Goal: Entertainment & Leisure: Browse casually

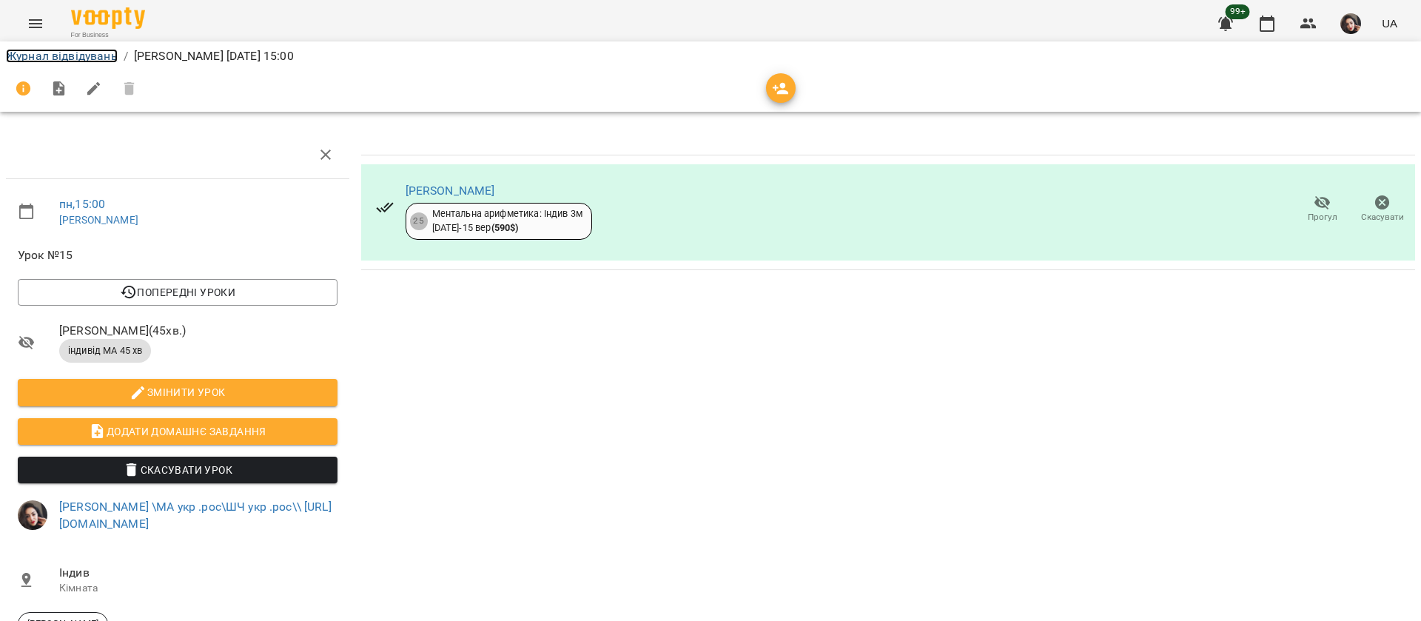
click at [75, 53] on link "Журнал відвідувань" at bounding box center [62, 56] width 112 height 14
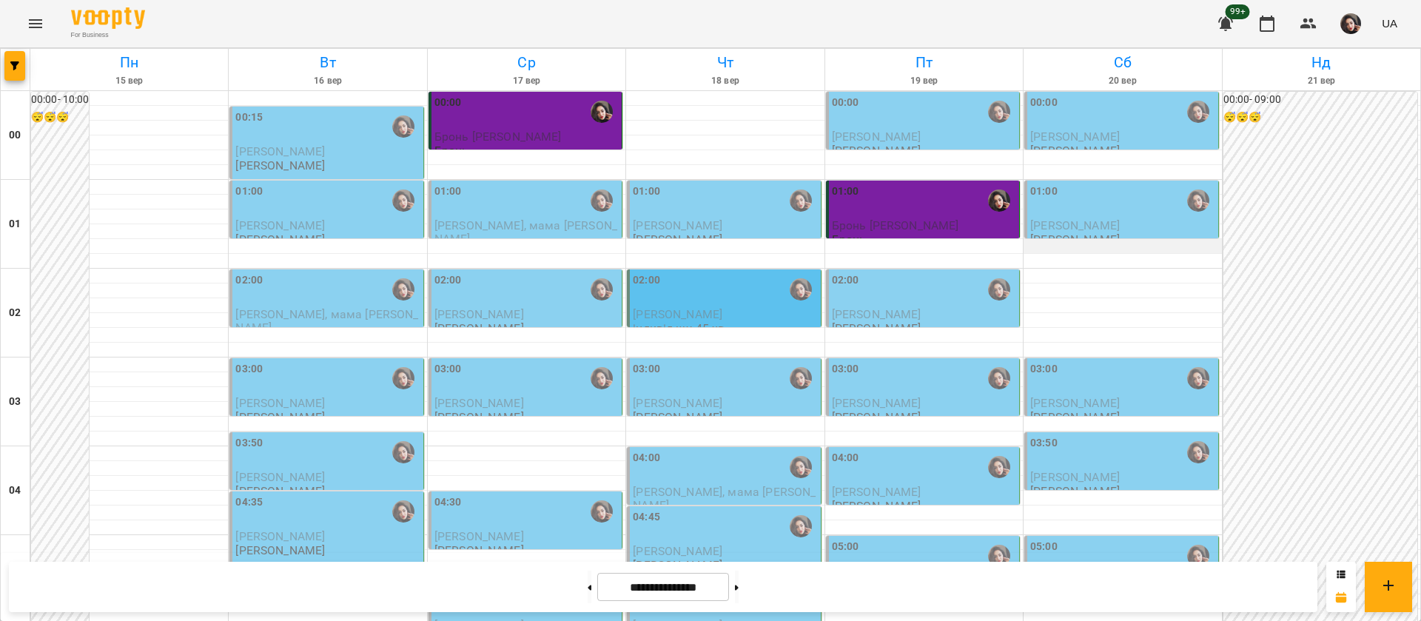
scroll to position [1443, 0]
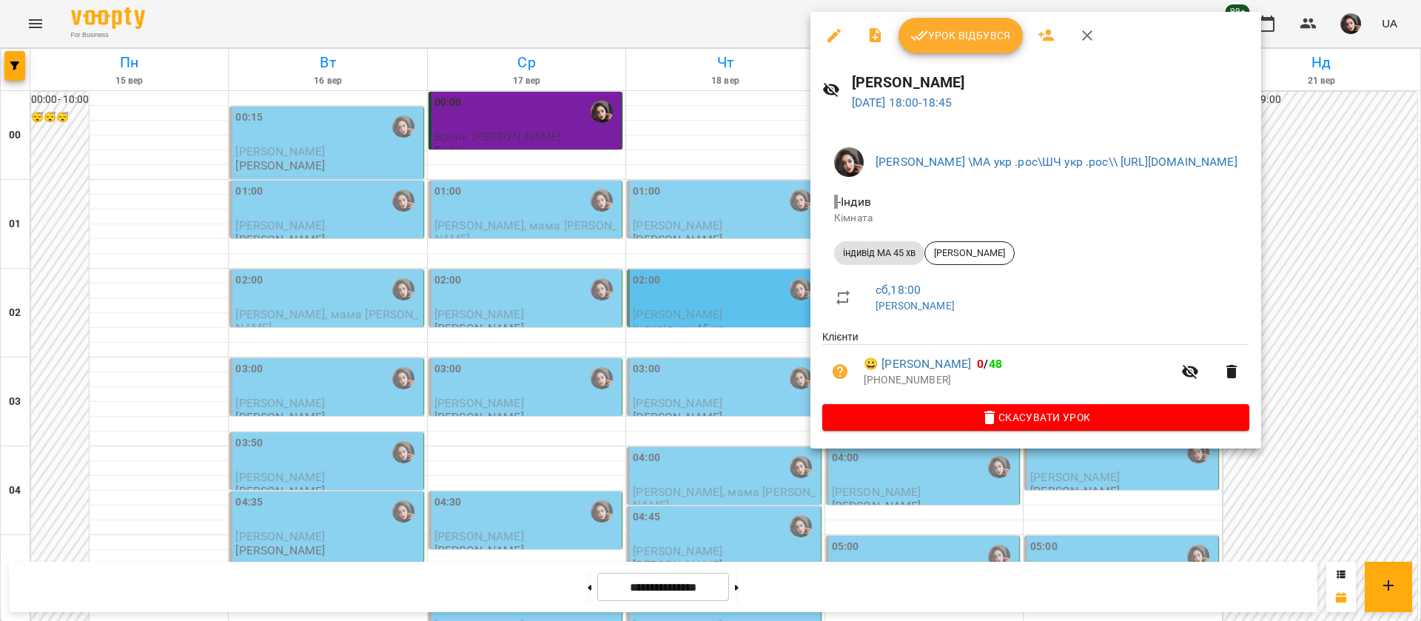
click at [701, 23] on div at bounding box center [710, 310] width 1421 height 621
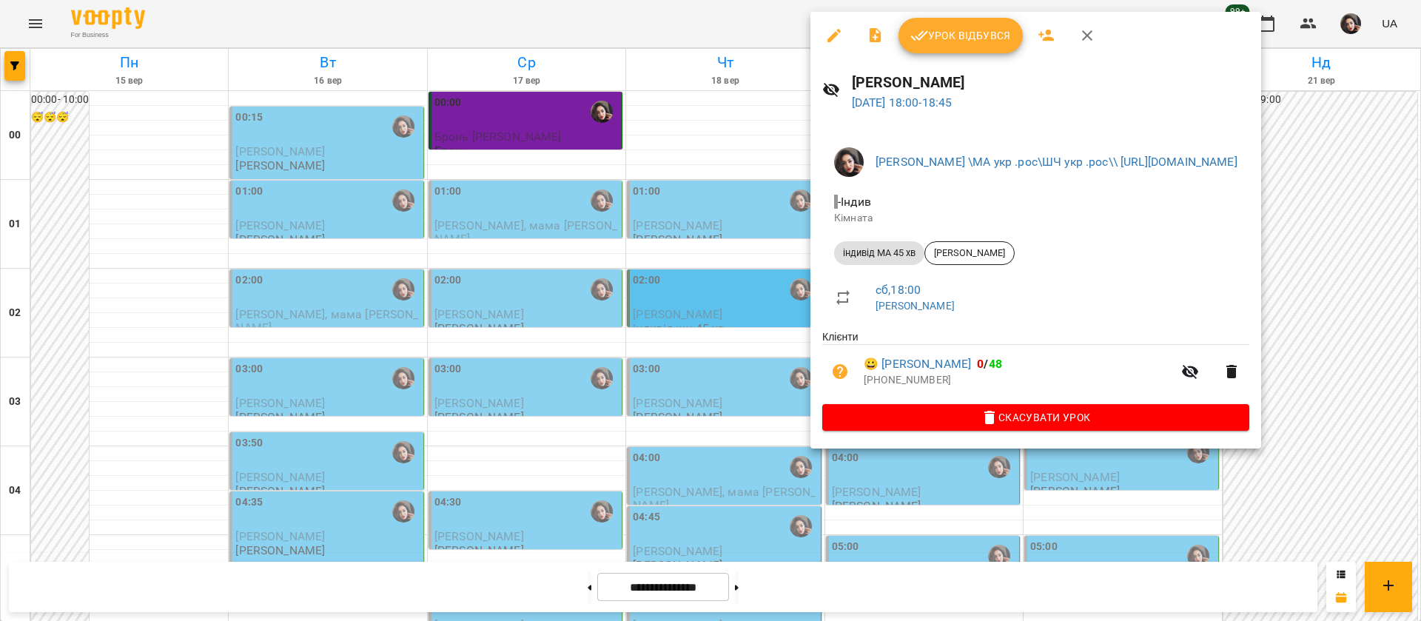
click at [785, 16] on div at bounding box center [710, 310] width 1421 height 621
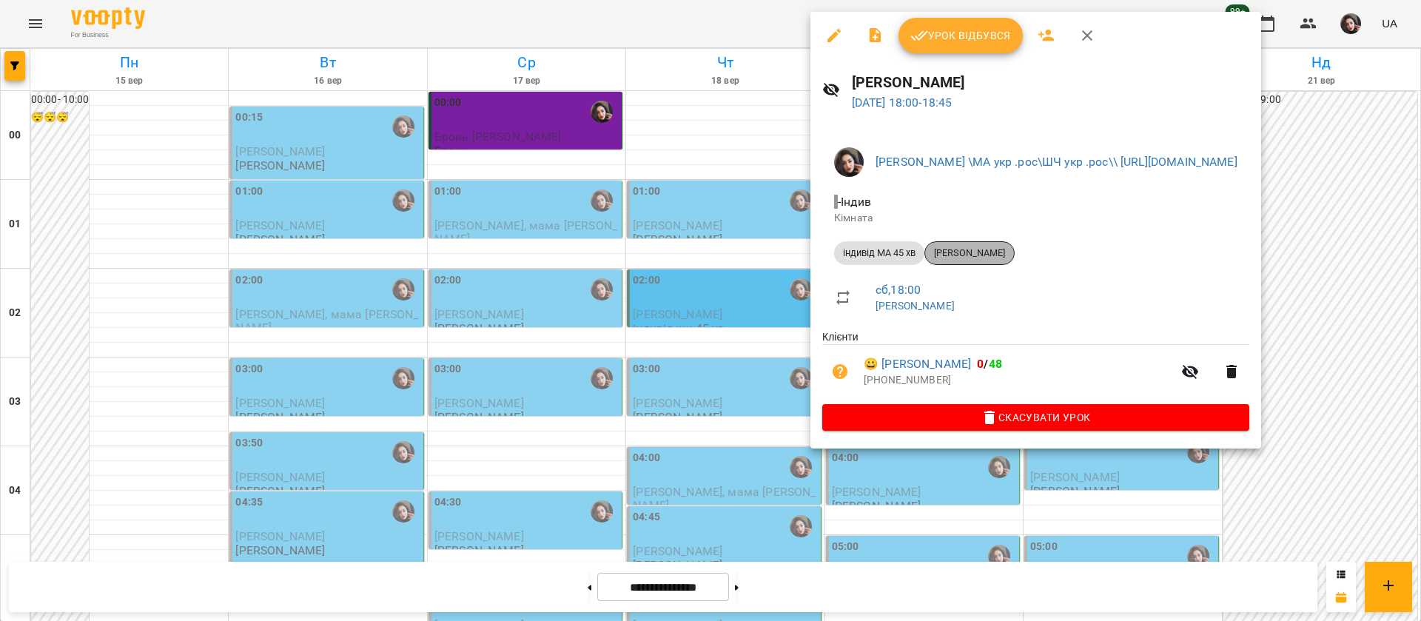
click at [993, 258] on span "[PERSON_NAME]" at bounding box center [969, 252] width 89 height 13
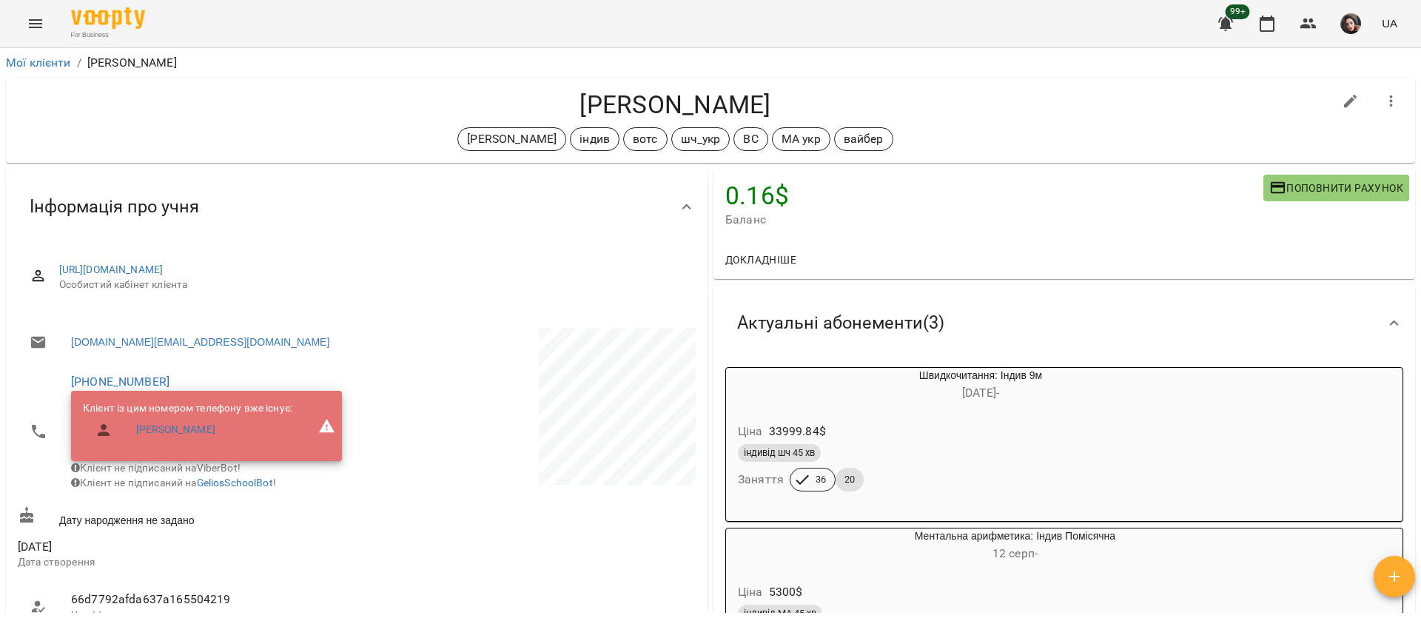
drag, startPoint x: 567, startPoint y: 96, endPoint x: 790, endPoint y: 106, distance: 223.0
click at [790, 106] on h4 "[PERSON_NAME]" at bounding box center [675, 105] width 1315 height 30
copy h4 "[PERSON_NAME]"
click at [32, 13] on button "Menu" at bounding box center [36, 24] width 36 height 36
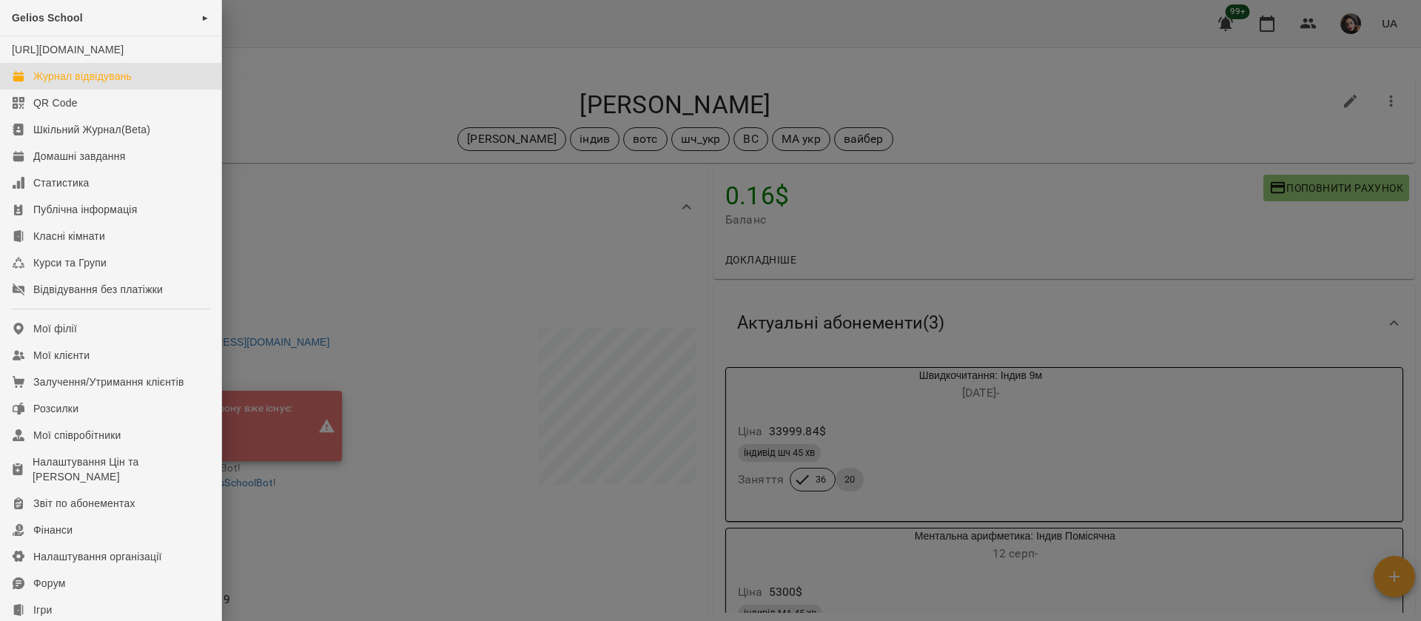
click at [40, 84] on div "Журнал відвідувань" at bounding box center [82, 76] width 98 height 15
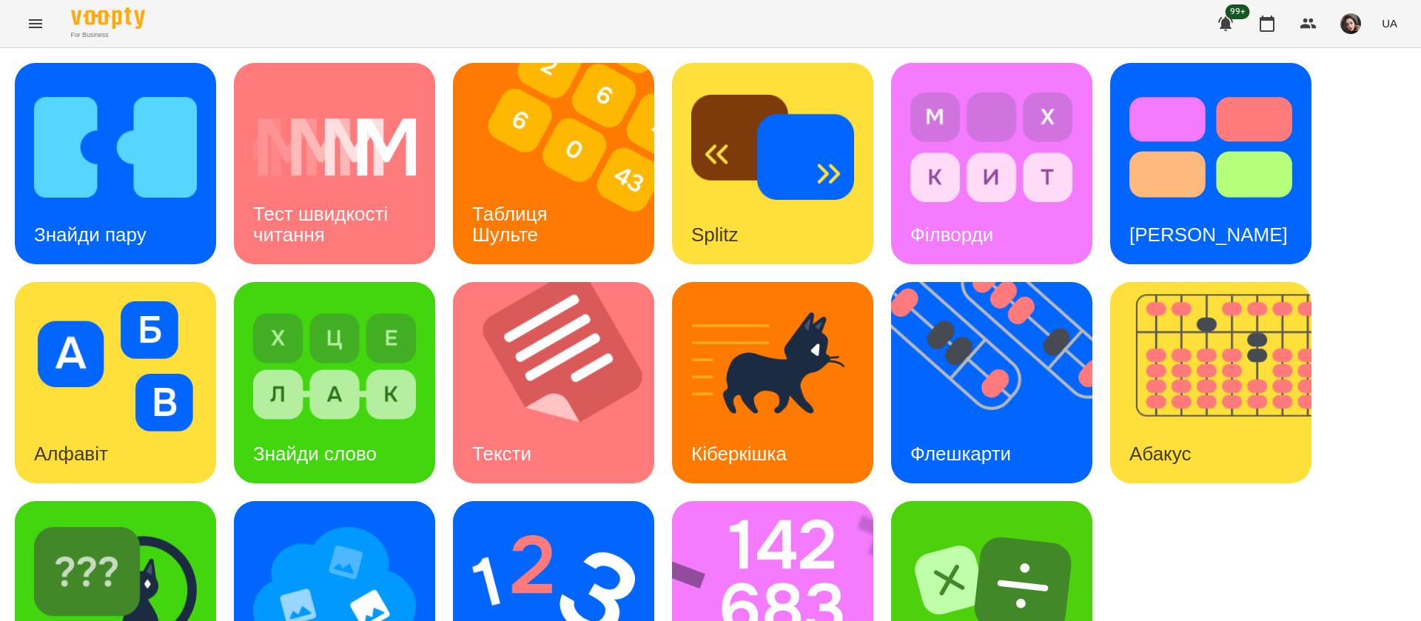
scroll to position [1, 0]
click at [112, 176] on img at bounding box center [115, 147] width 163 height 130
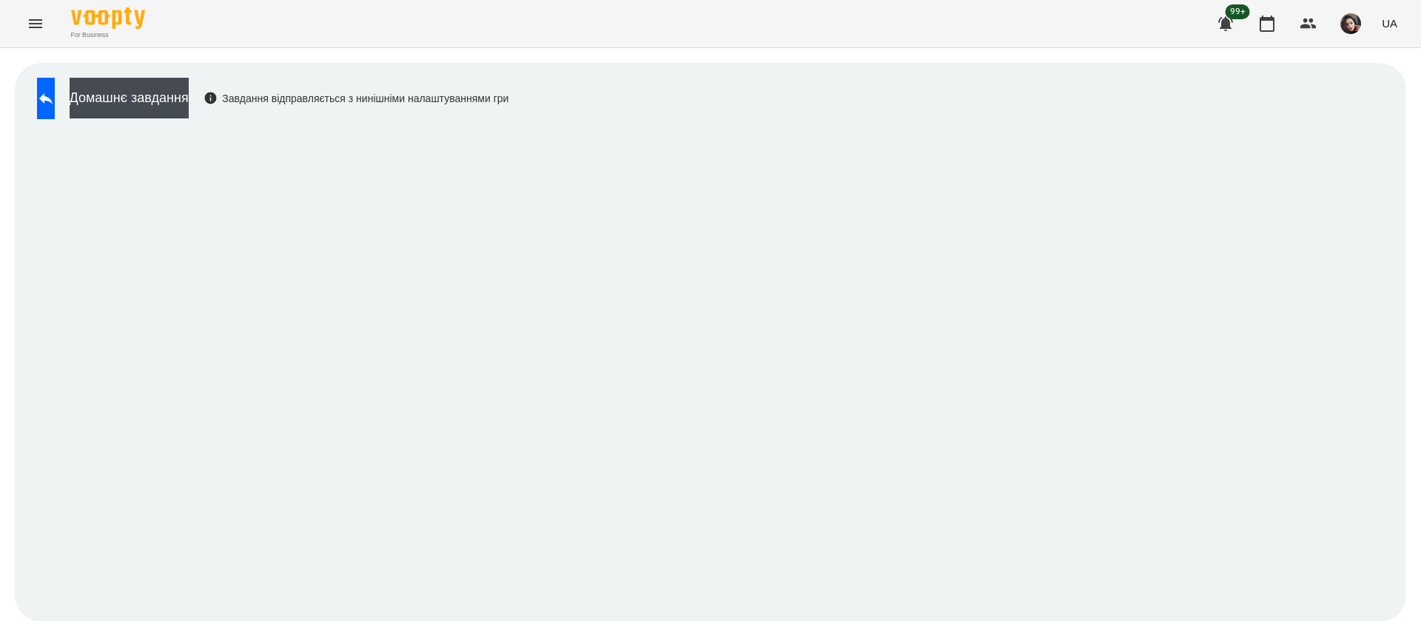
scroll to position [1, 0]
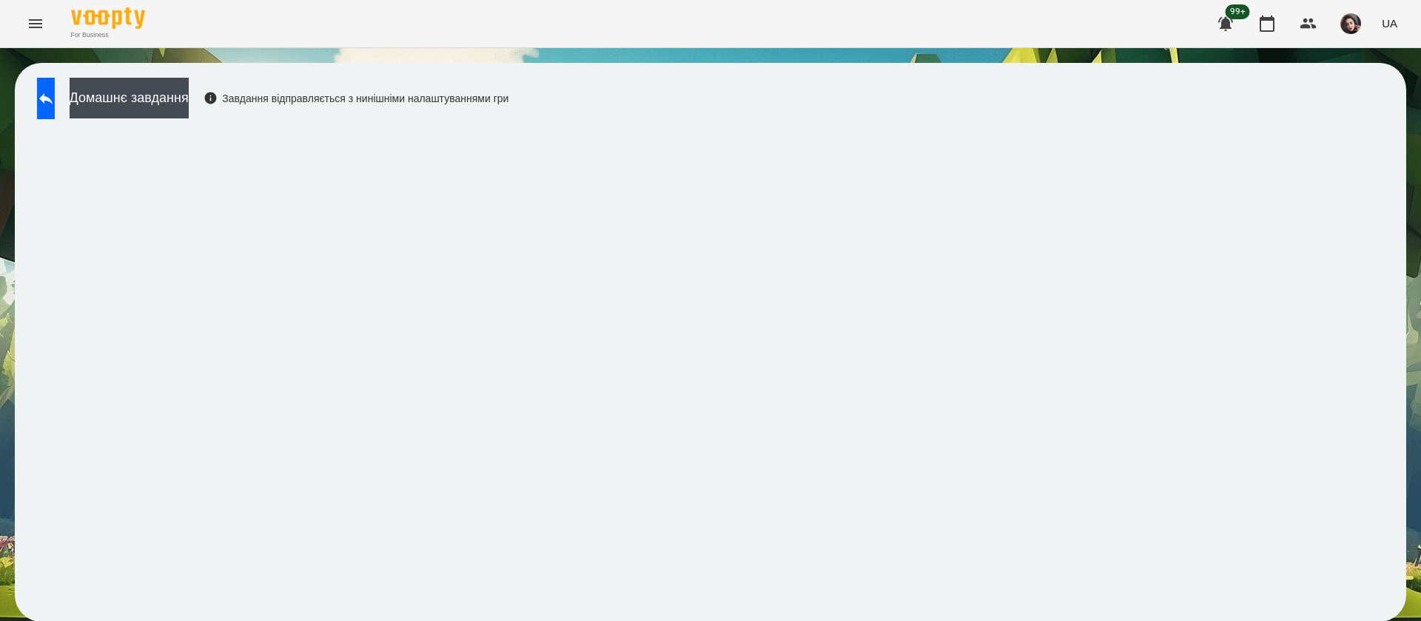
click at [990, 96] on div "Домашнє завдання Завдання відправляється з нинішніми налаштуваннями гри" at bounding box center [710, 342] width 1391 height 559
click at [1384, 25] on span "UA" at bounding box center [1390, 24] width 16 height 16
click at [1334, 114] on div "Русский" at bounding box center [1361, 110] width 75 height 27
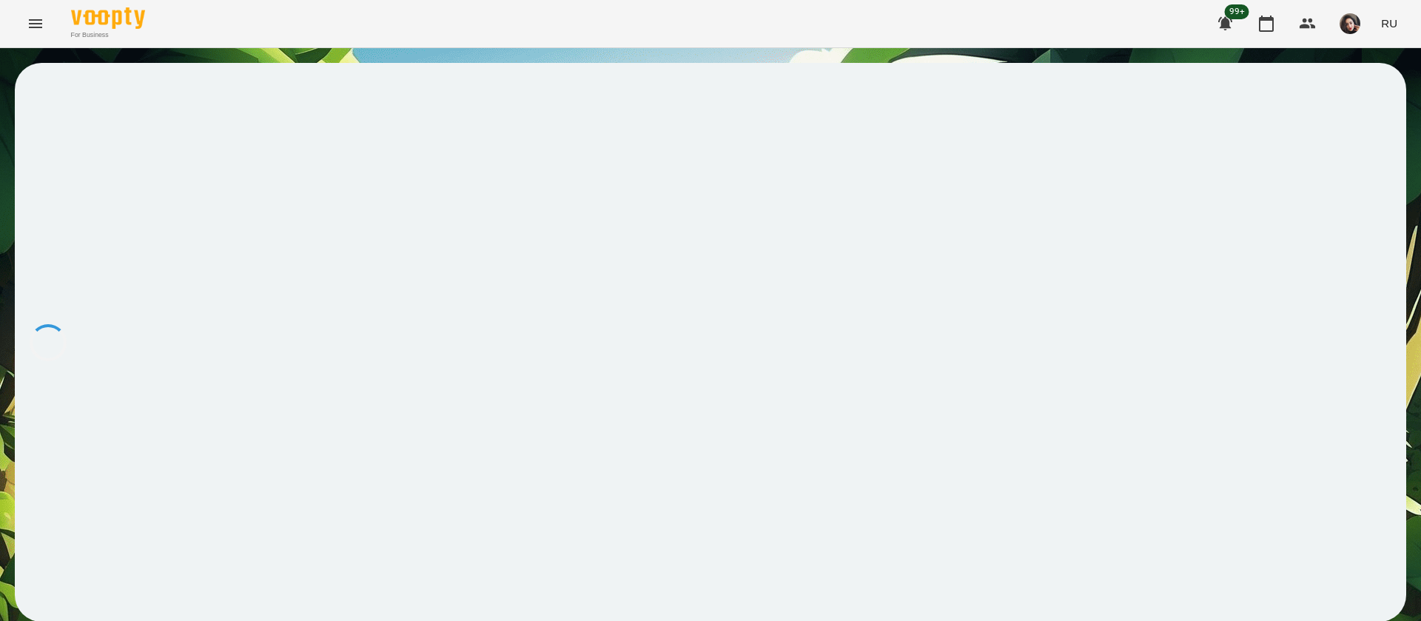
scroll to position [0, 0]
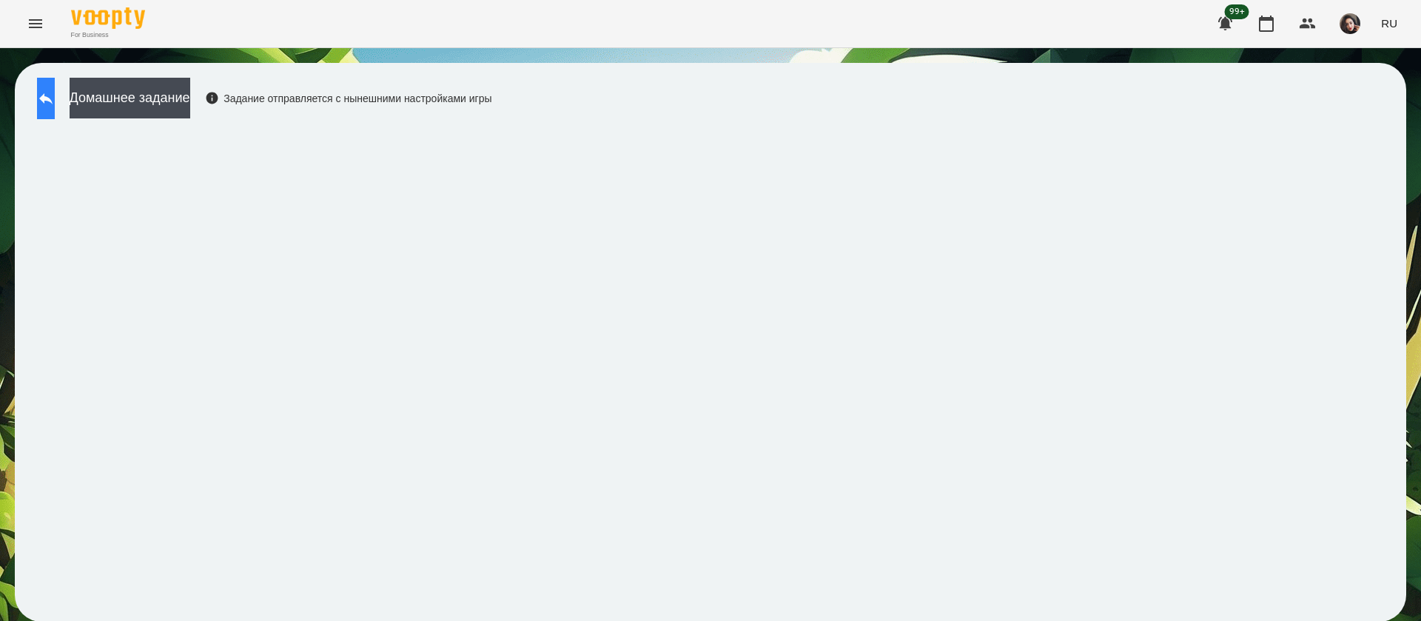
click at [55, 104] on icon at bounding box center [46, 99] width 18 height 18
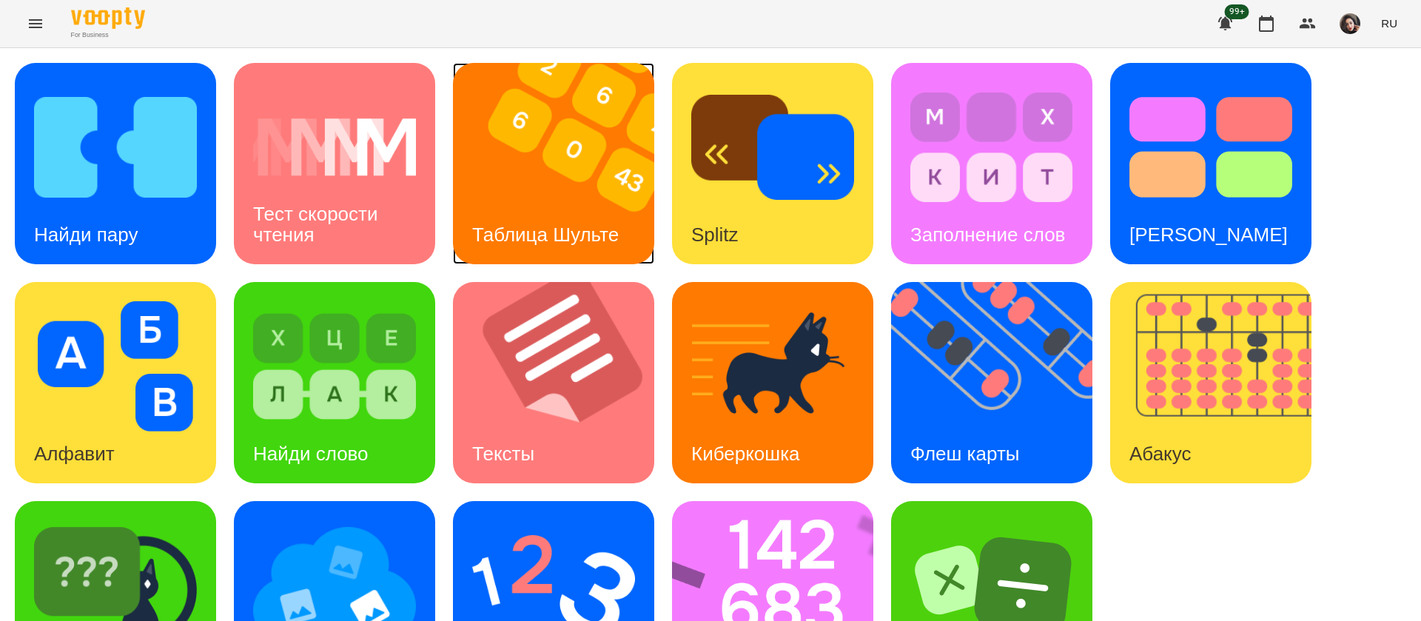
click at [495, 213] on div "Таблица Шульте" at bounding box center [545, 235] width 185 height 58
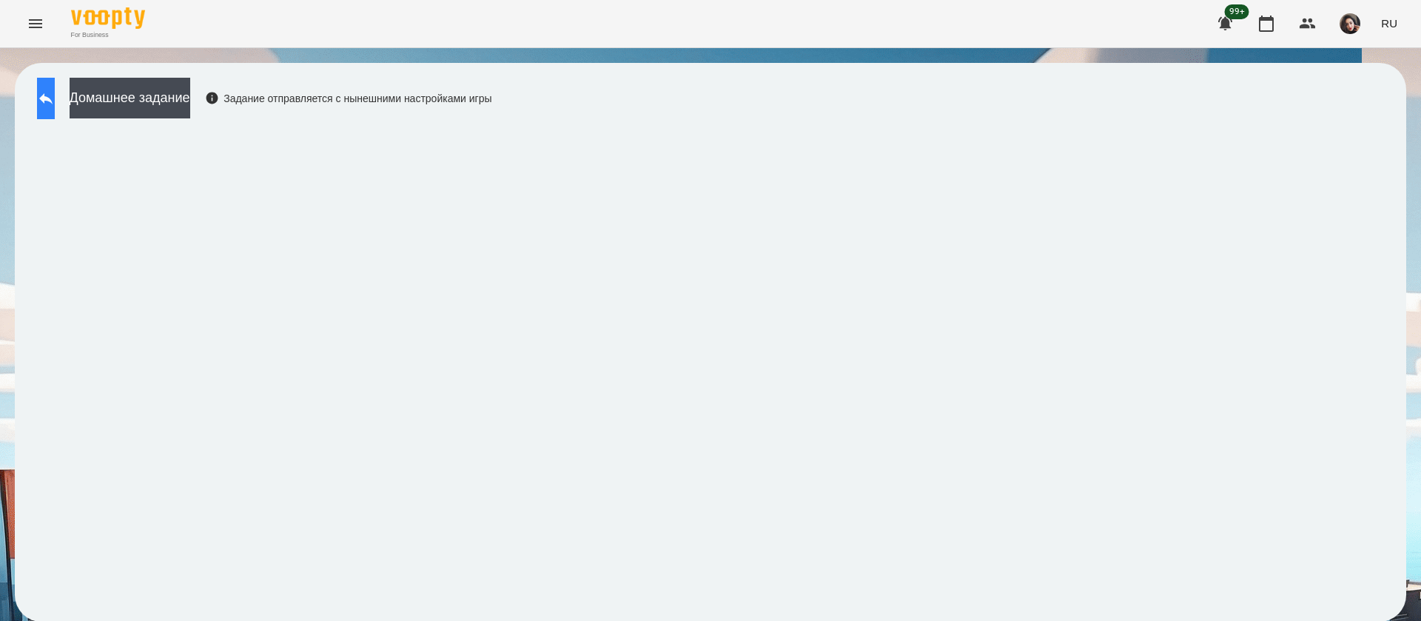
click at [53, 100] on icon at bounding box center [45, 98] width 13 height 11
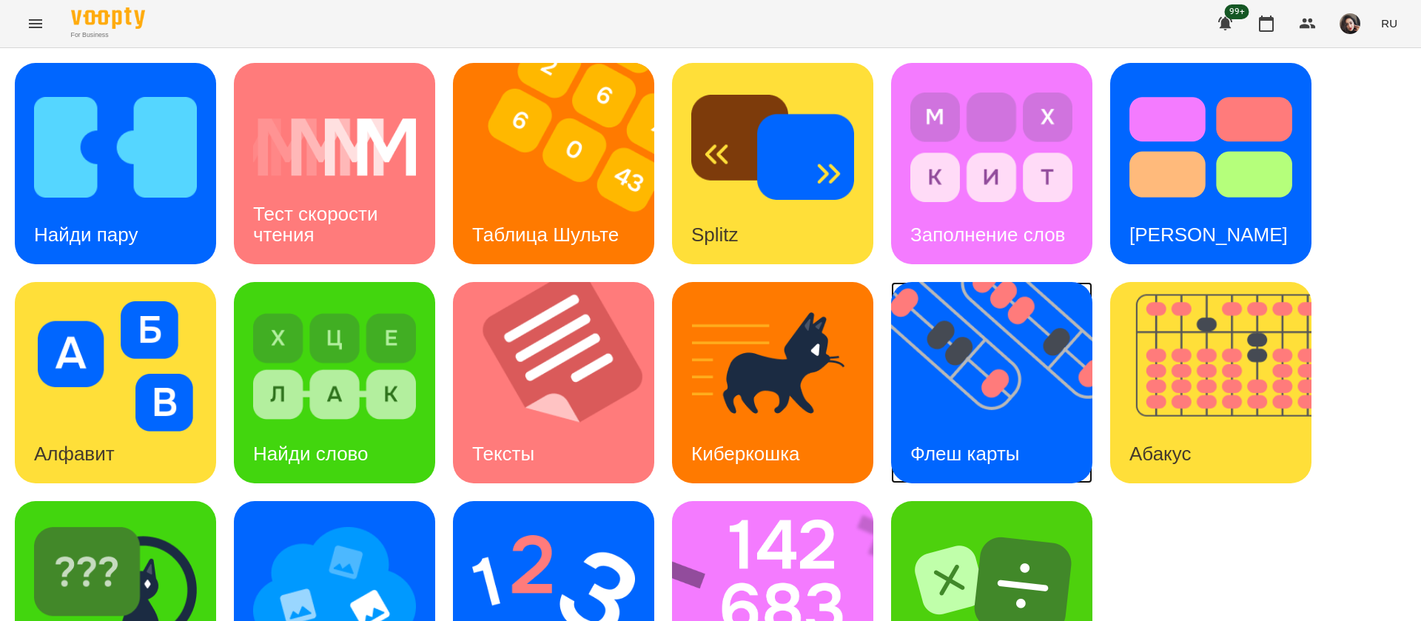
click at [994, 443] on h3 "Флеш карты" at bounding box center [965, 454] width 110 height 22
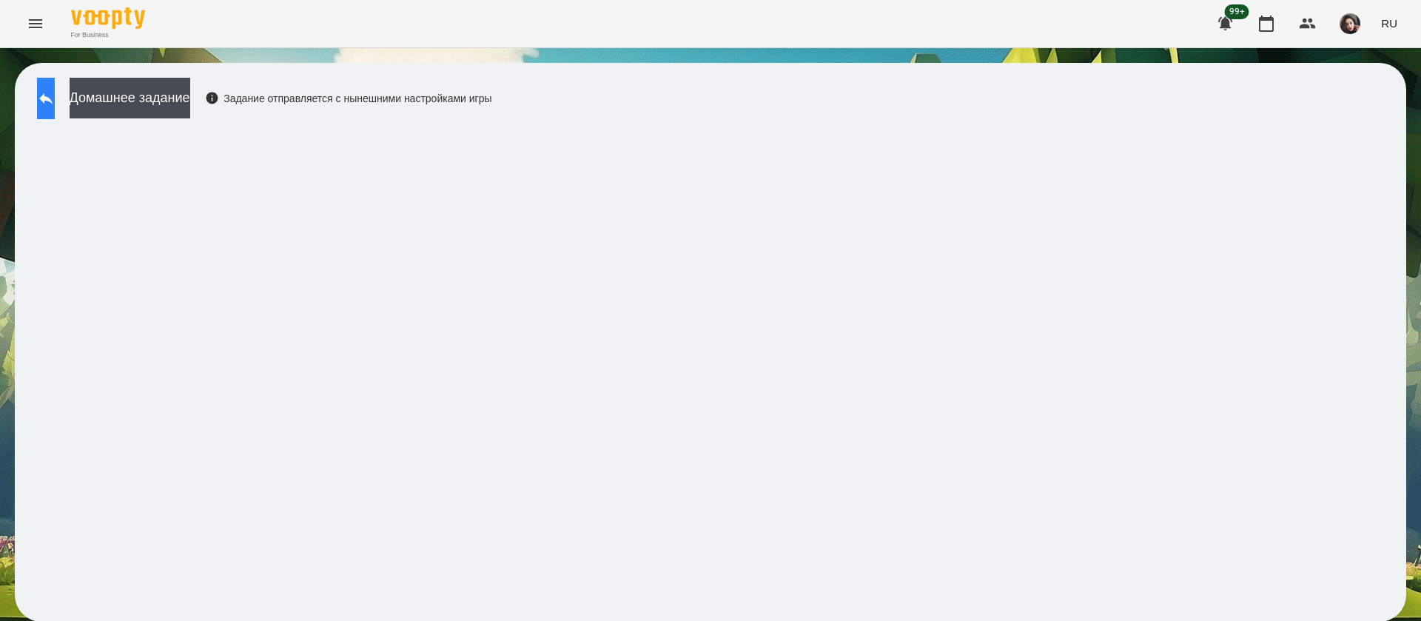
click at [50, 93] on button at bounding box center [46, 98] width 18 height 41
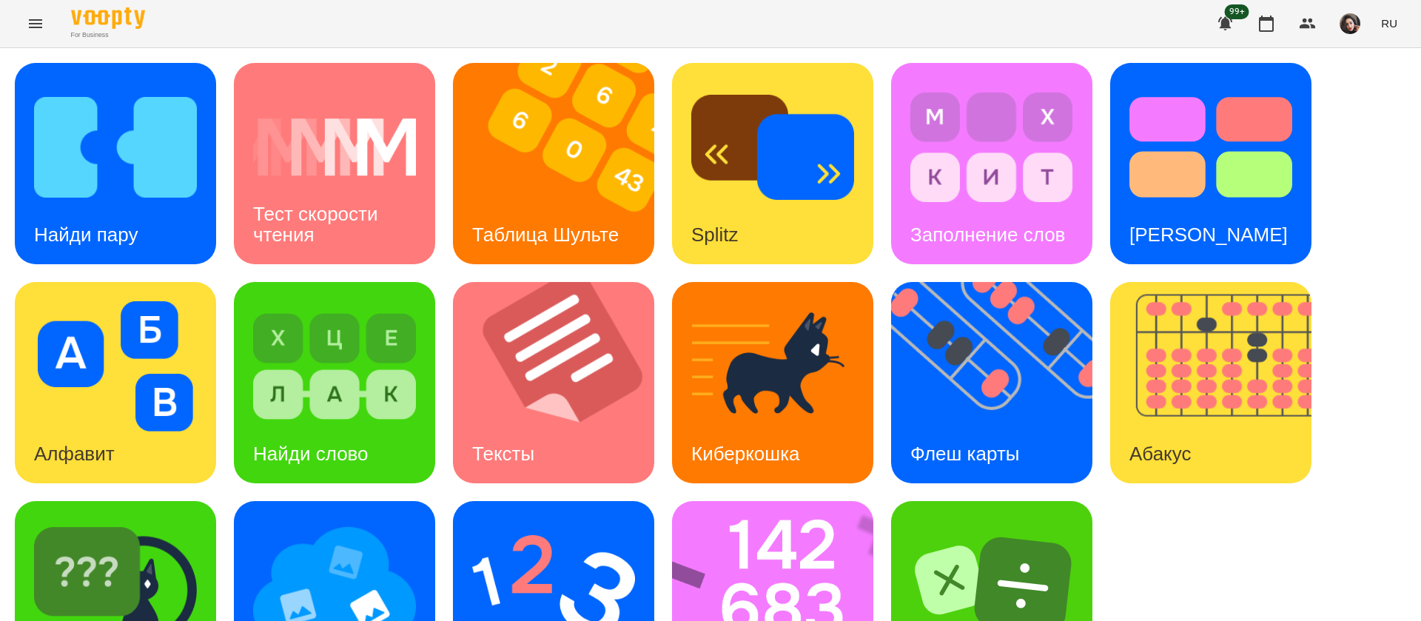
scroll to position [96, 0]
click at [793, 503] on img at bounding box center [782, 601] width 221 height 201
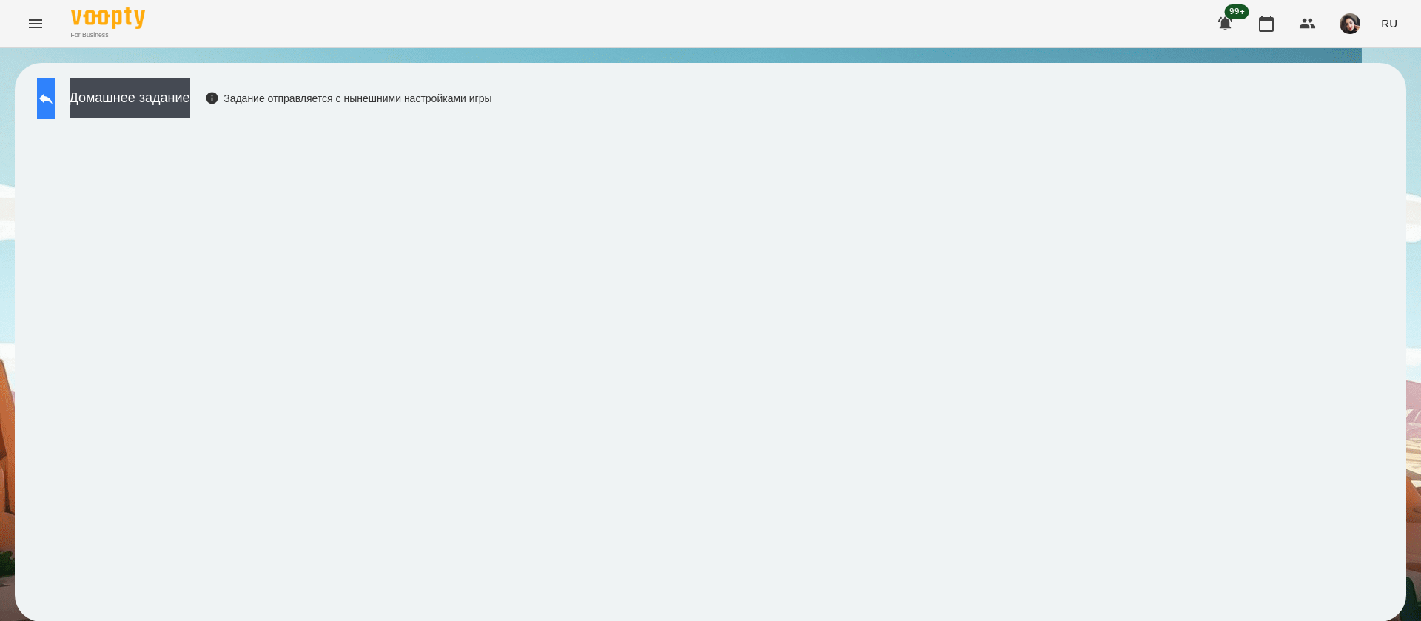
click at [55, 100] on button at bounding box center [46, 98] width 18 height 41
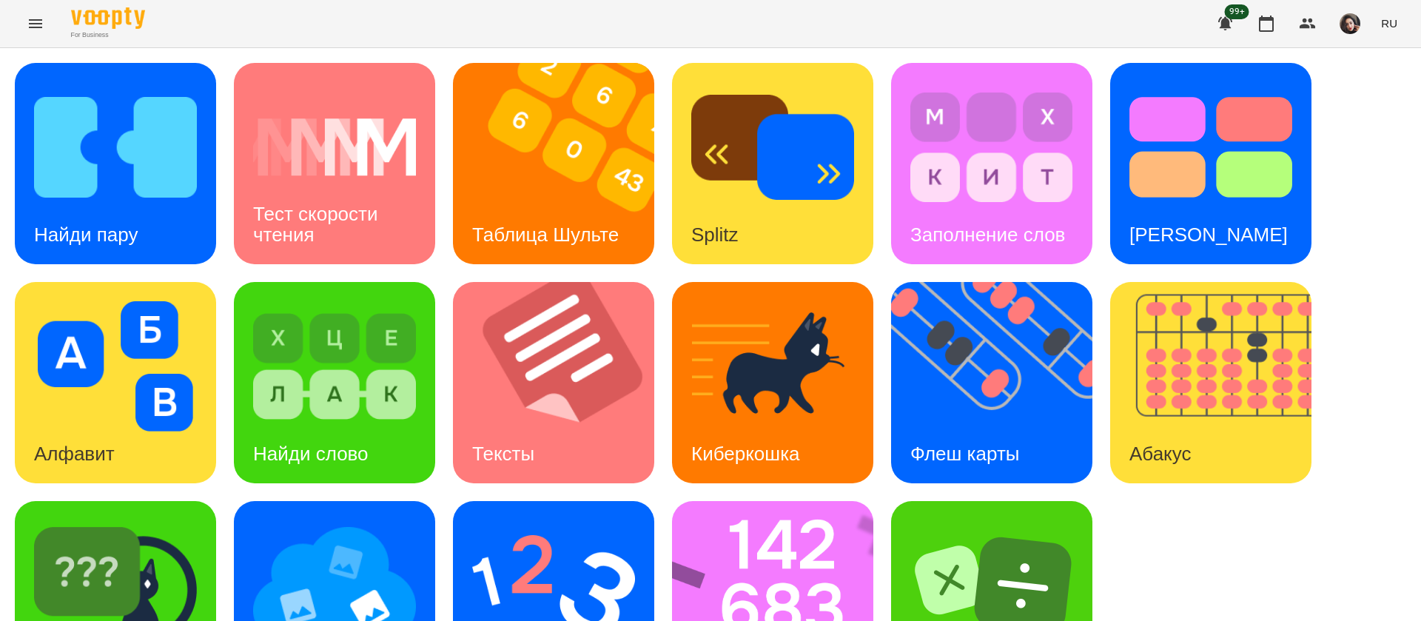
scroll to position [96, 0]
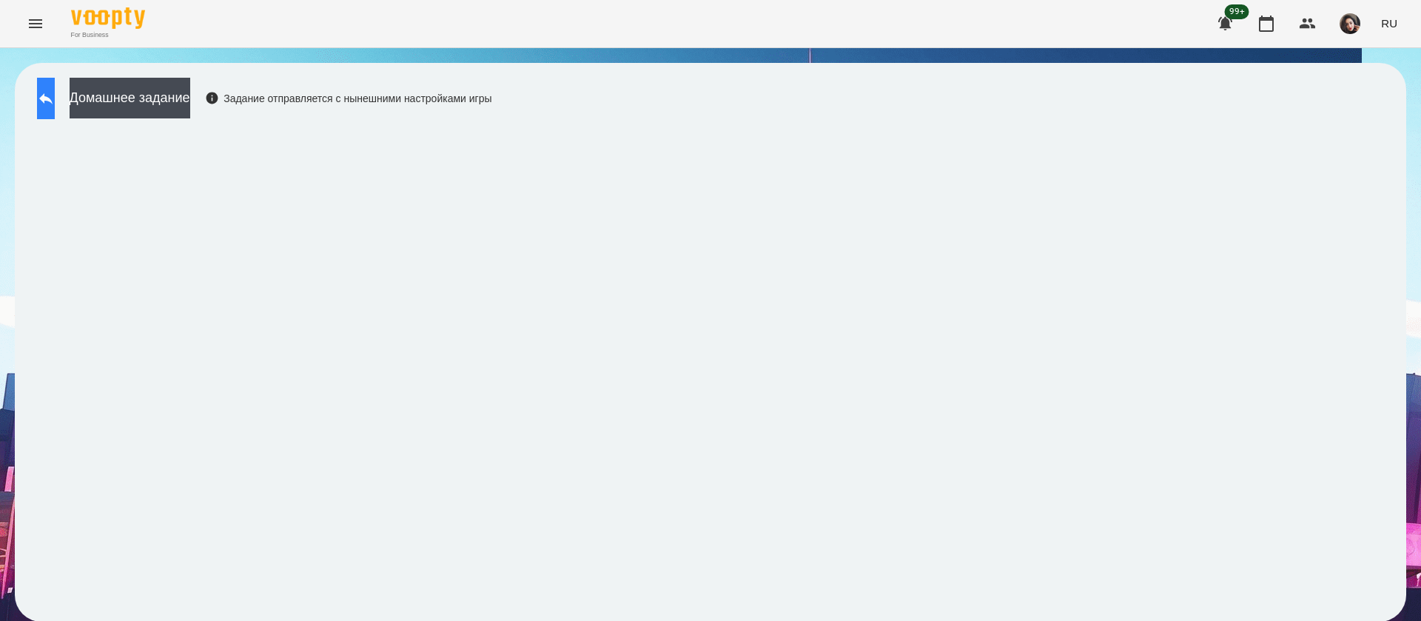
click at [50, 91] on button at bounding box center [46, 98] width 18 height 41
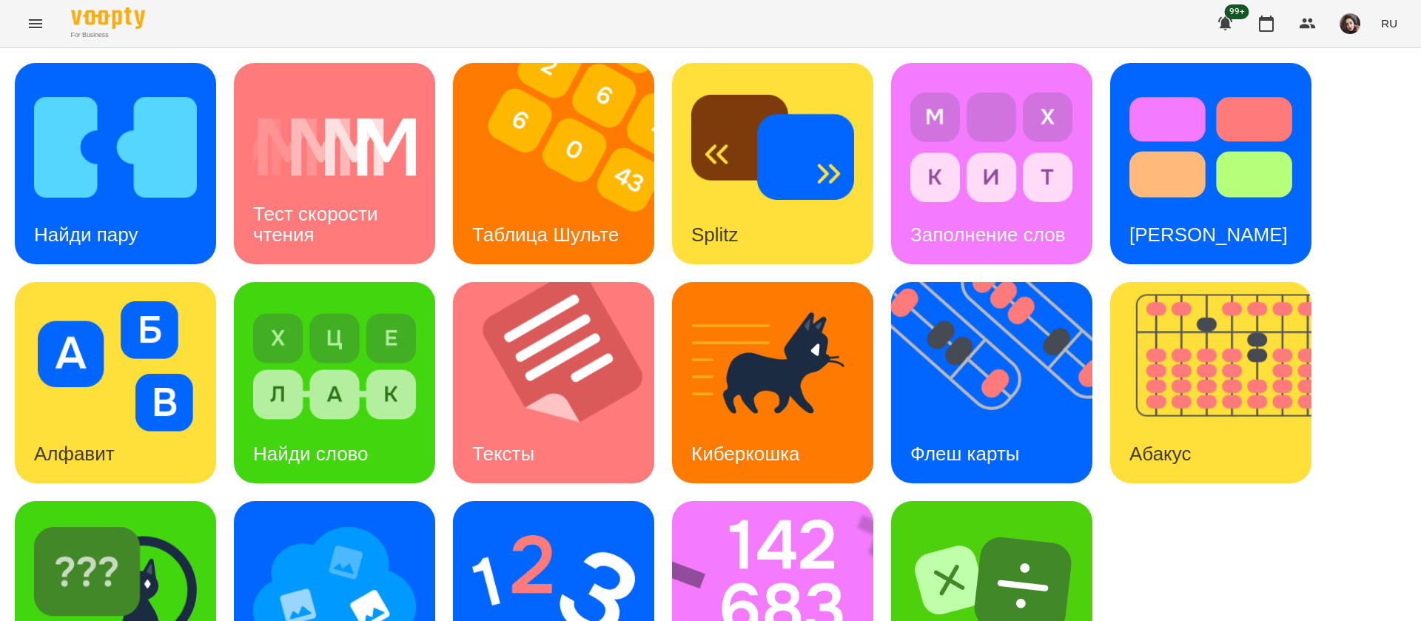
click at [1200, 528] on div "Найди пару Тест скорости чтения Таблица Шульте Splitz Заполнение слов Тест Стру…" at bounding box center [710, 382] width 1391 height 639
click at [360, 520] on img at bounding box center [334, 585] width 163 height 130
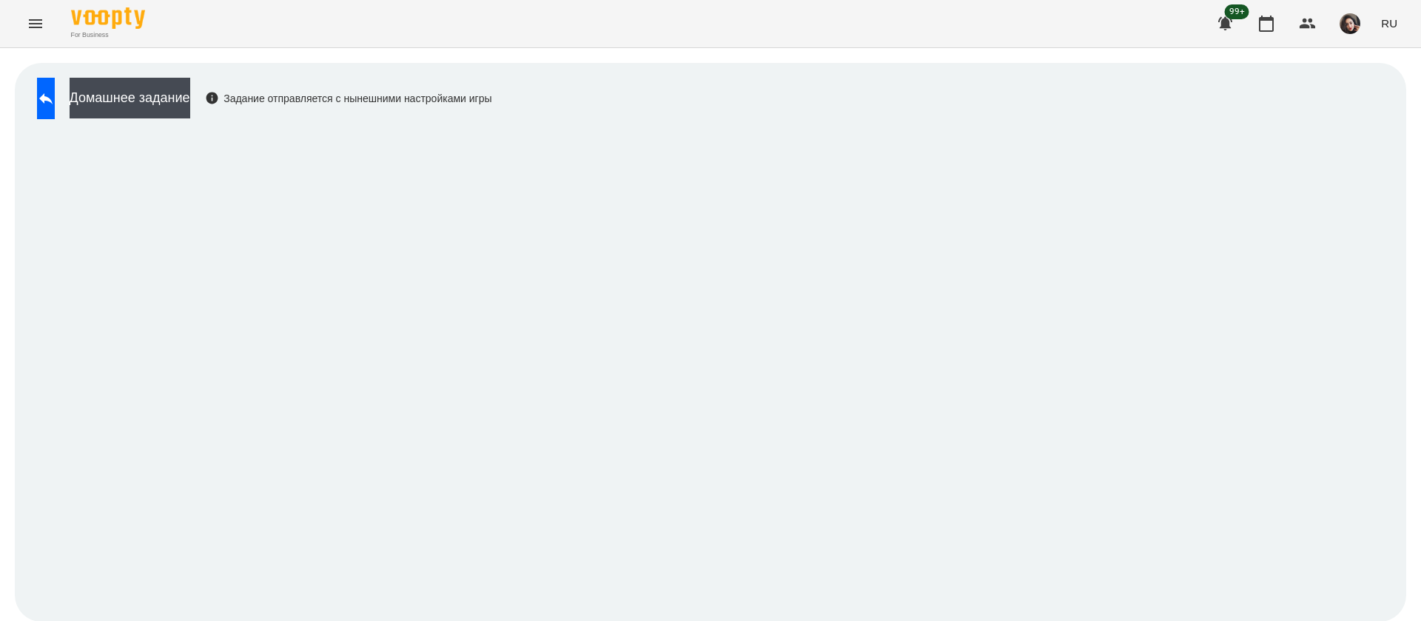
scroll to position [1, 0]
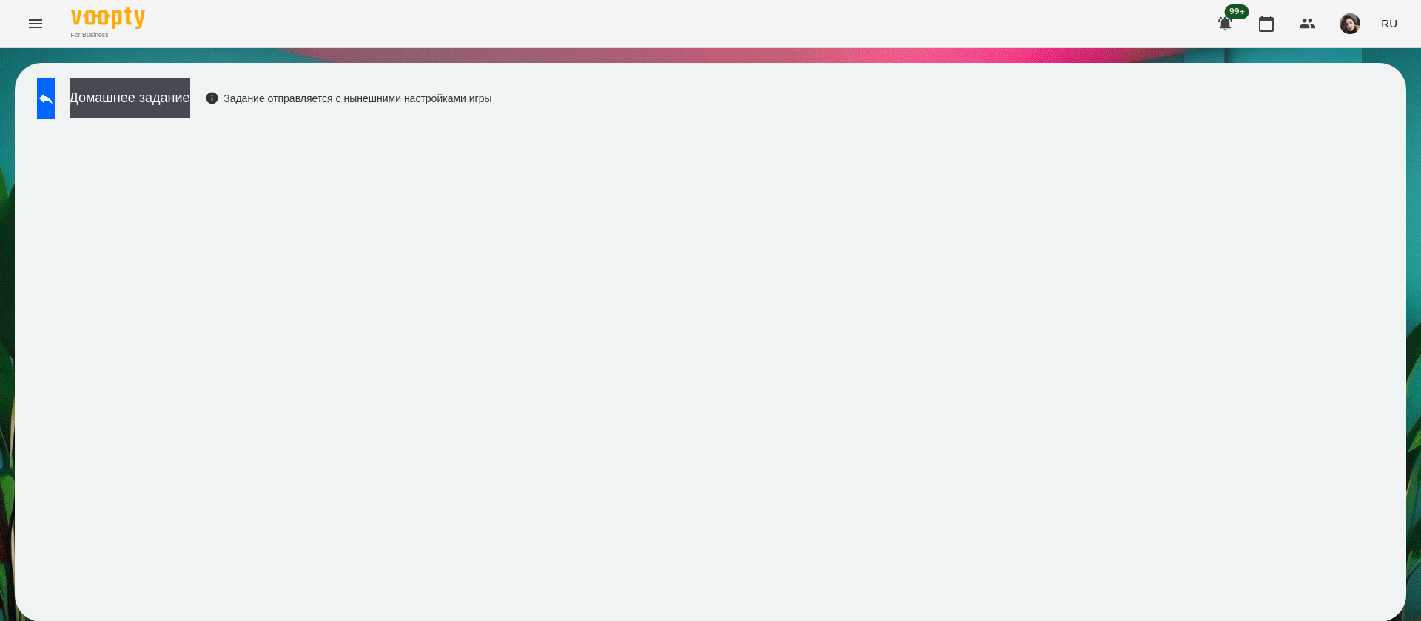
click at [622, 127] on iframe at bounding box center [711, 367] width 1362 height 481
drag, startPoint x: 68, startPoint y: 101, endPoint x: 498, endPoint y: 4, distance: 440.8
click at [55, 101] on icon at bounding box center [46, 99] width 18 height 18
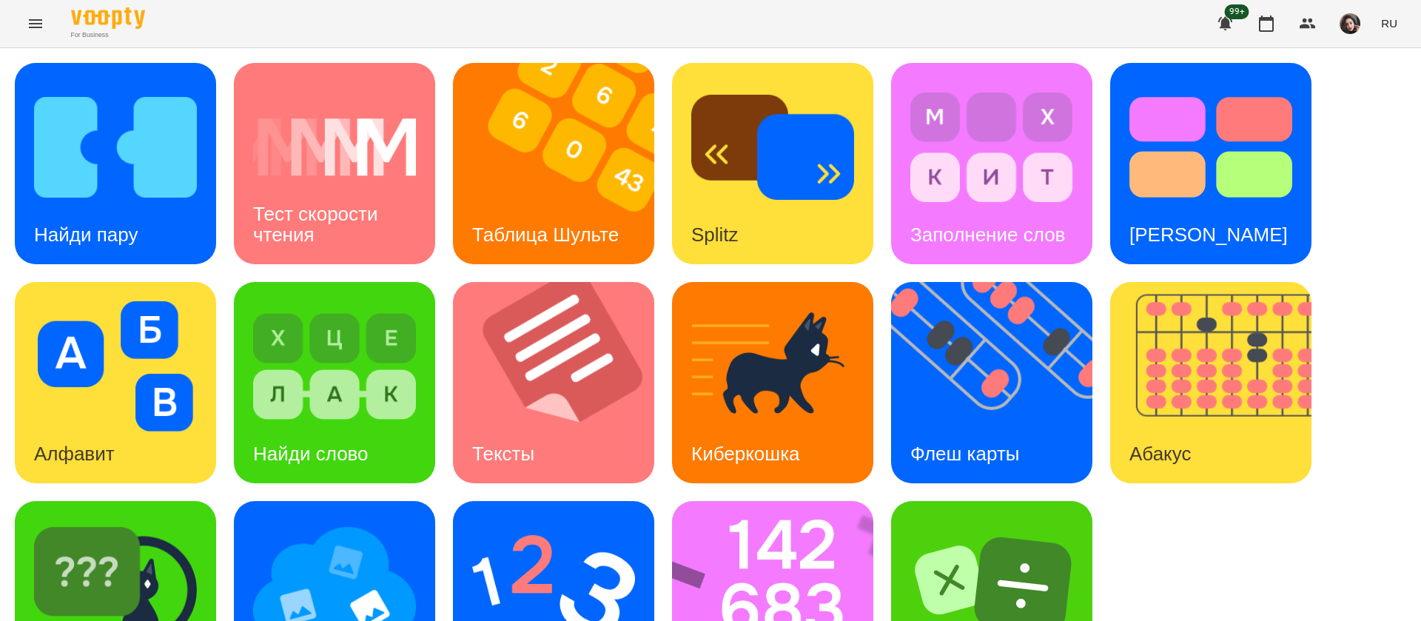
scroll to position [96, 0]
click at [579, 520] on img at bounding box center [553, 585] width 163 height 130
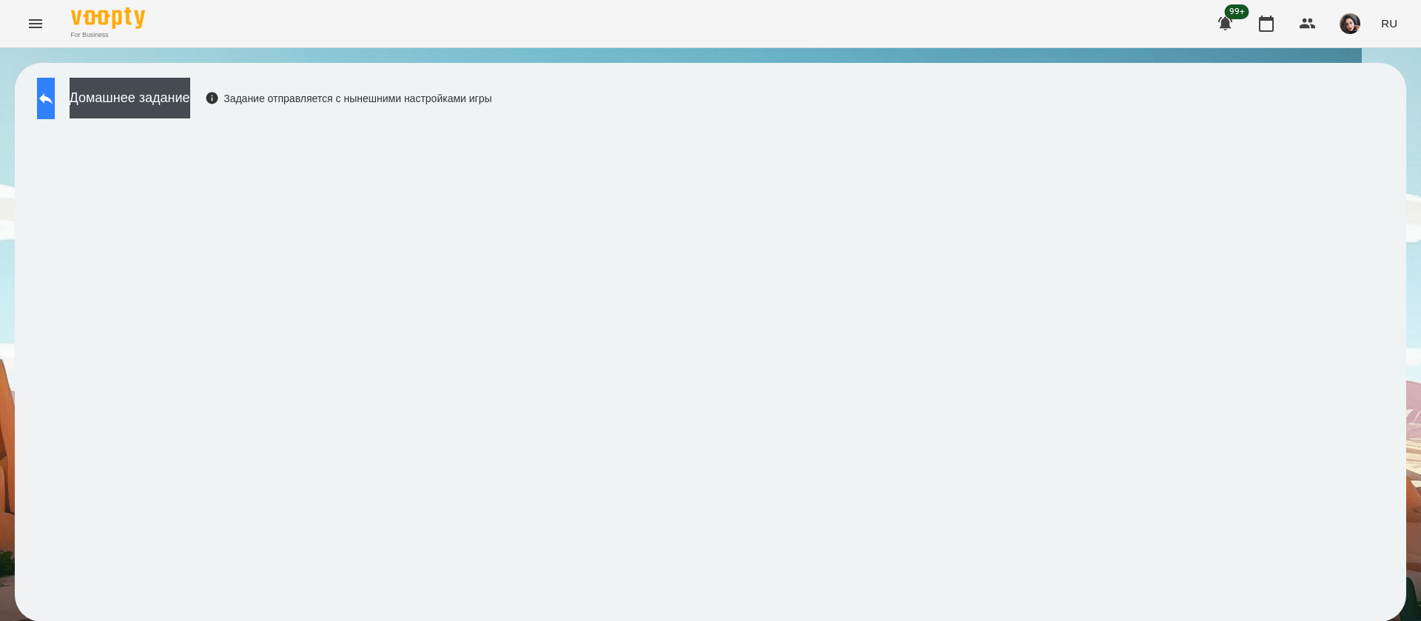
click at [53, 97] on icon at bounding box center [45, 98] width 13 height 11
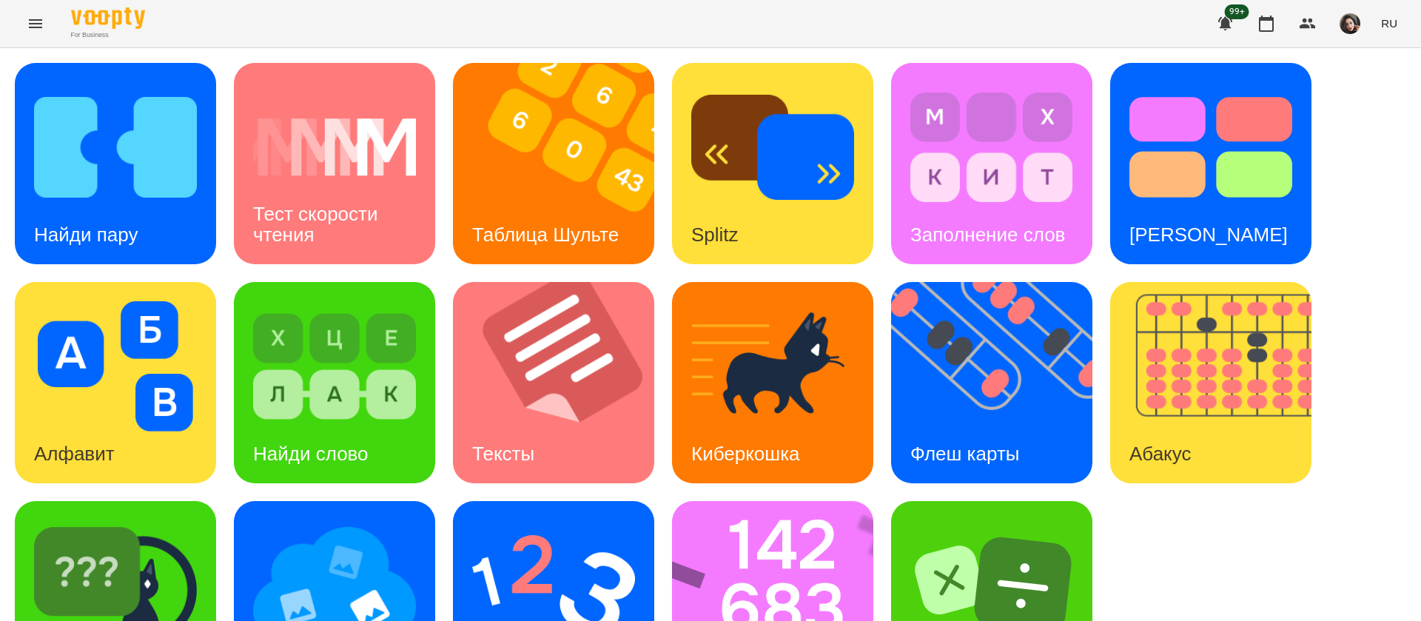
scroll to position [96, 0]
click at [186, 520] on img at bounding box center [115, 585] width 163 height 130
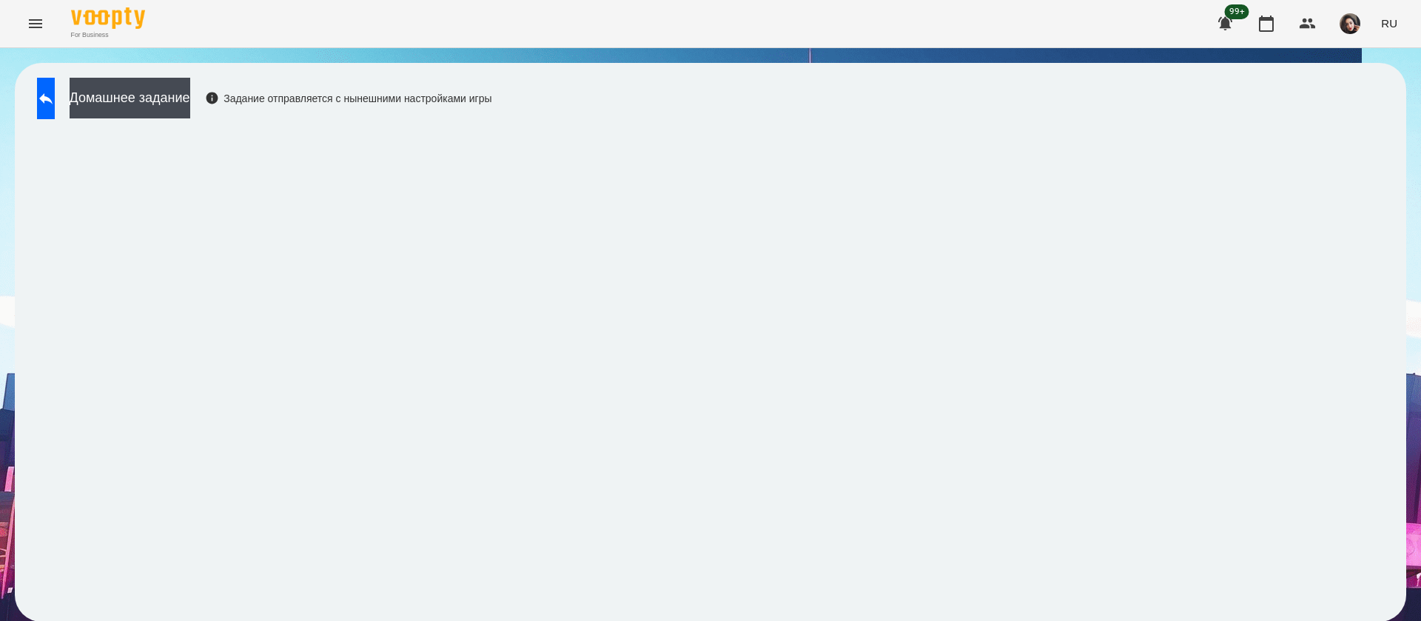
scroll to position [1, 0]
click at [1385, 24] on span "RU" at bounding box center [1389, 24] width 16 height 16
click at [1378, 87] on div "Українська" at bounding box center [1361, 83] width 75 height 27
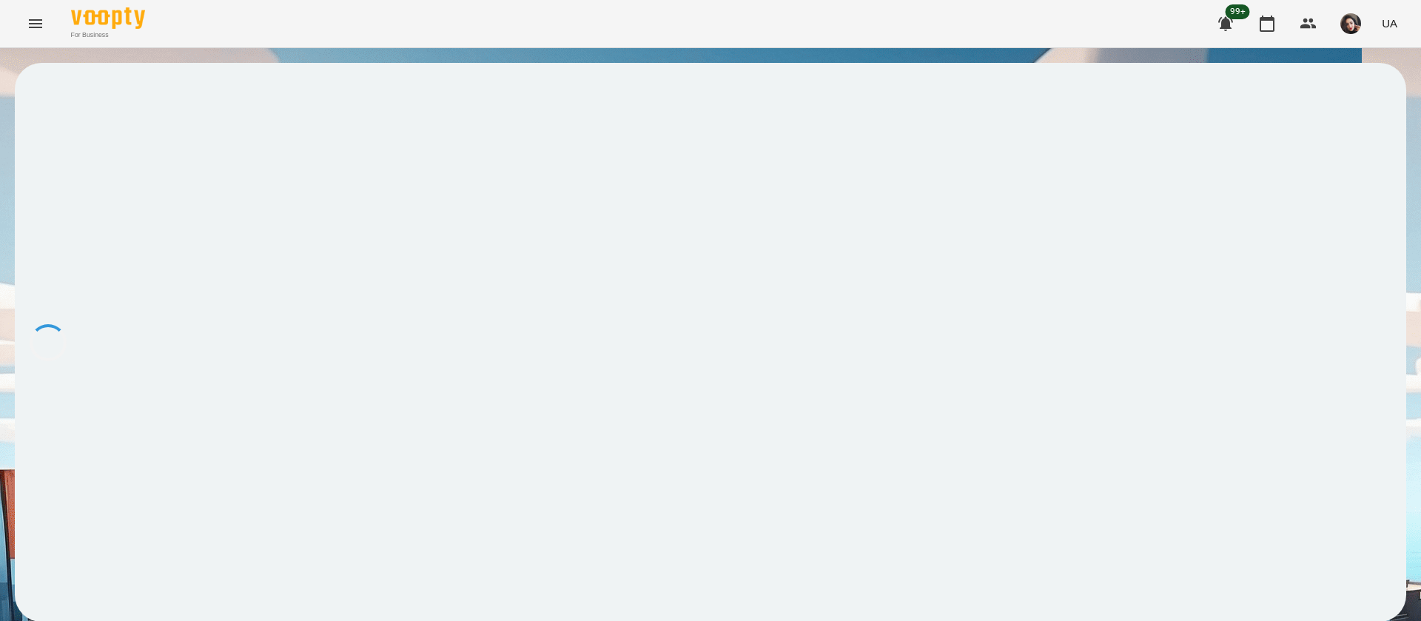
scroll to position [0, 0]
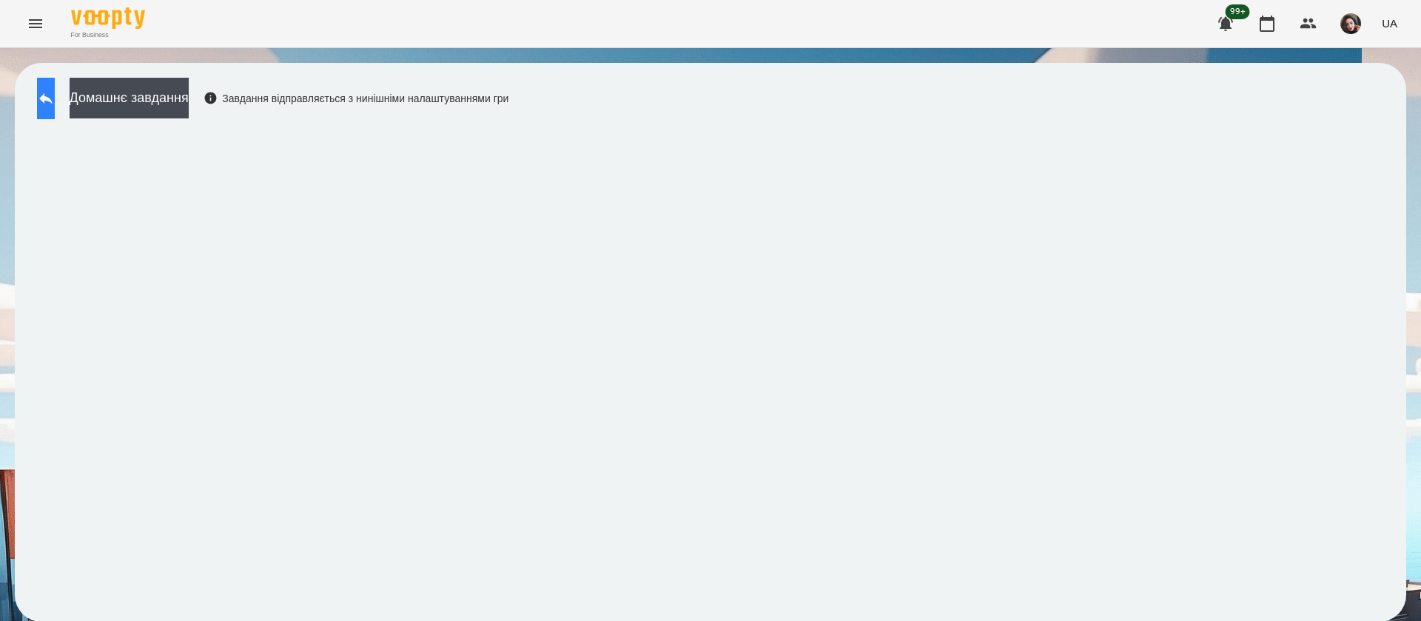
click at [53, 98] on icon at bounding box center [45, 98] width 13 height 11
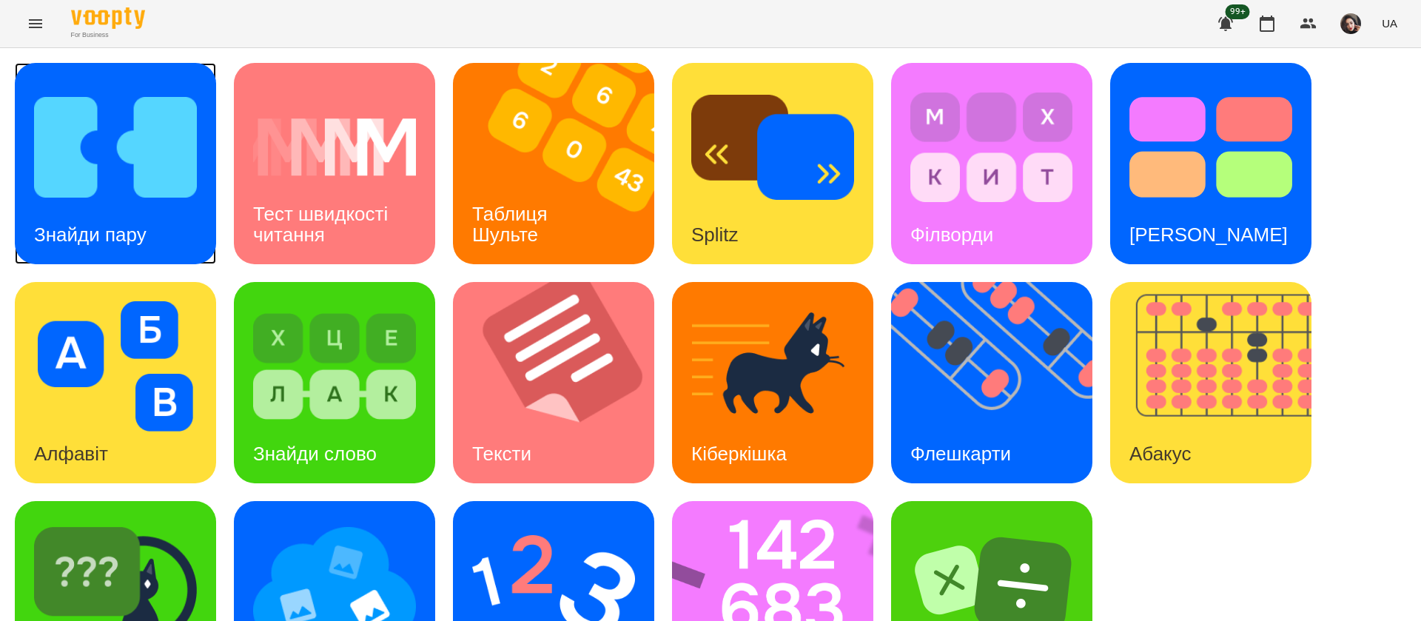
click at [146, 181] on img at bounding box center [115, 147] width 163 height 130
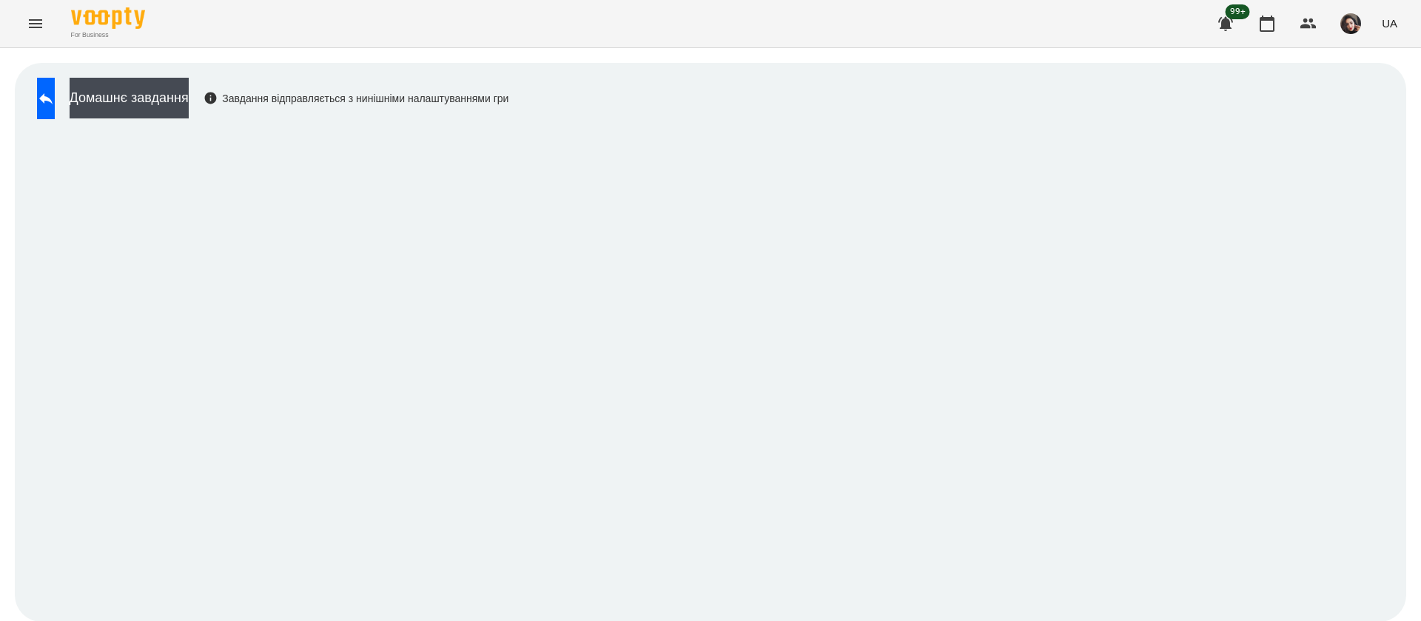
scroll to position [1, 0]
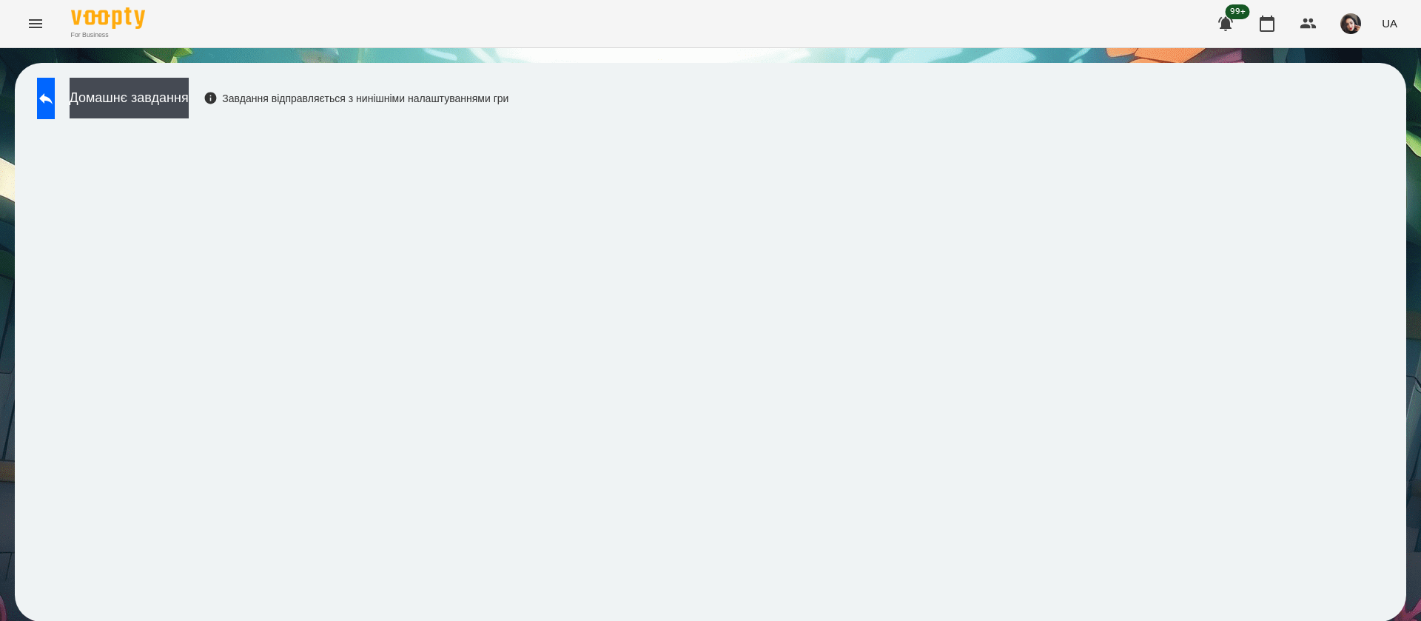
click at [987, 61] on div "Домашнє завдання Завдання відправляється з нинішніми налаштуваннями гри" at bounding box center [710, 342] width 1421 height 588
drag, startPoint x: 44, startPoint y: 124, endPoint x: 62, endPoint y: 102, distance: 28.3
click at [49, 118] on div "Домашнє завдання Завдання відправляється з нинішніми налаштуваннями гри" at bounding box center [269, 102] width 479 height 49
click at [55, 101] on icon at bounding box center [46, 99] width 18 height 18
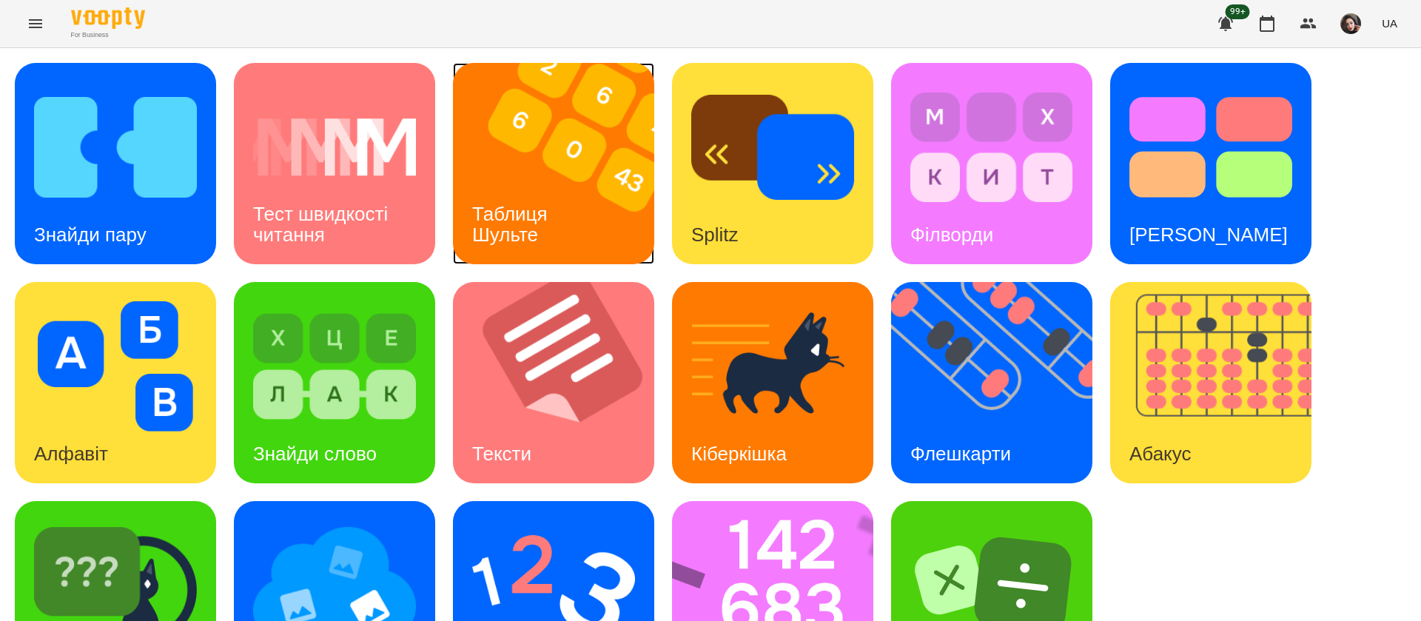
click at [592, 192] on img at bounding box center [563, 163] width 220 height 201
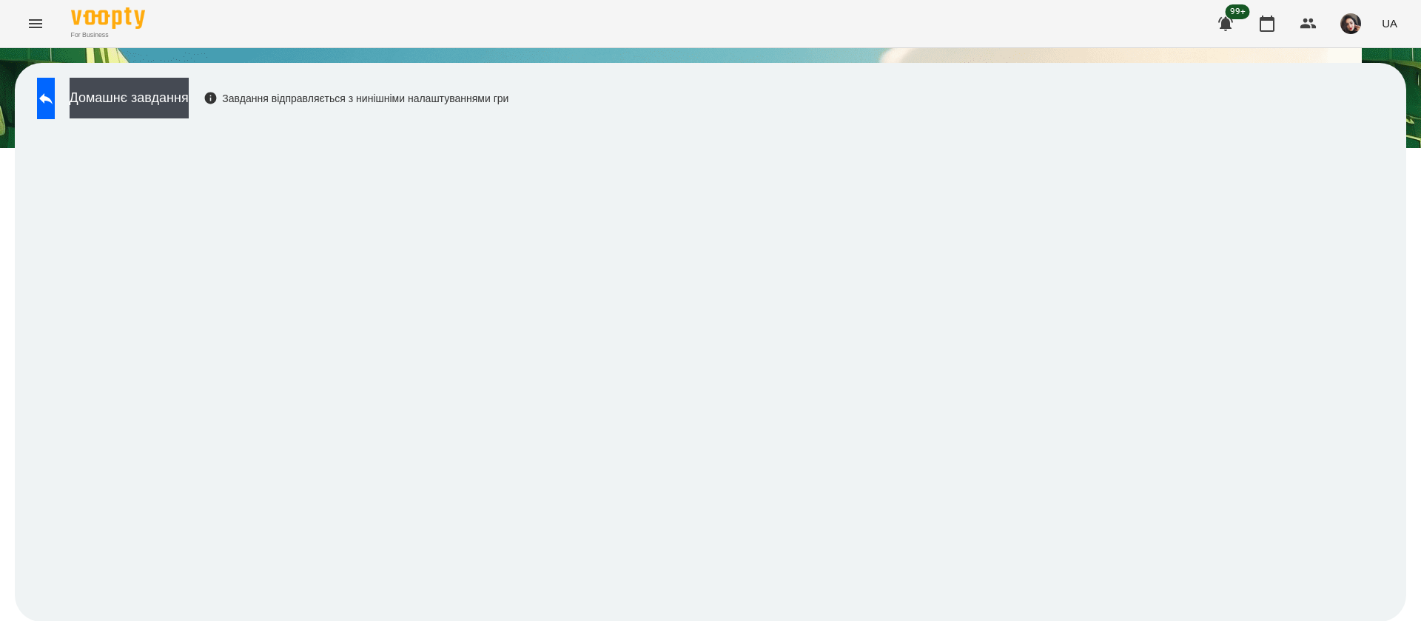
scroll to position [1, 0]
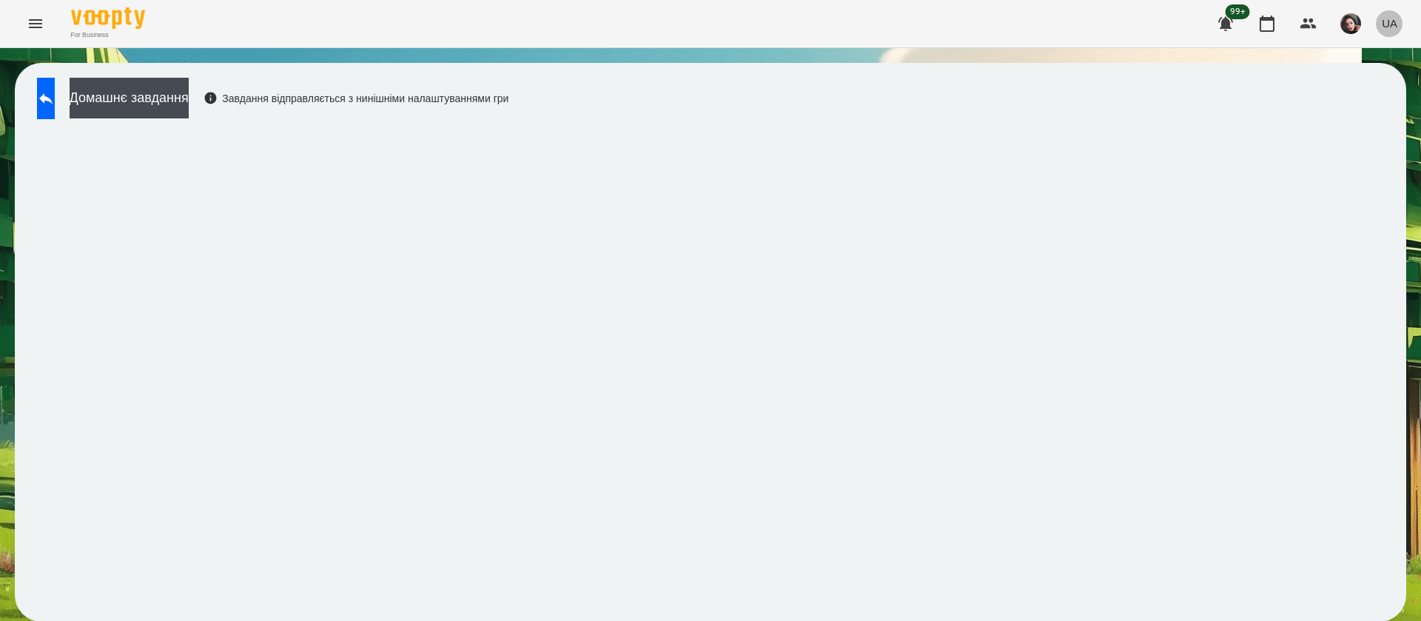
click at [1388, 24] on span "UA" at bounding box center [1390, 24] width 16 height 16
click at [1359, 121] on div "Русский" at bounding box center [1361, 110] width 75 height 27
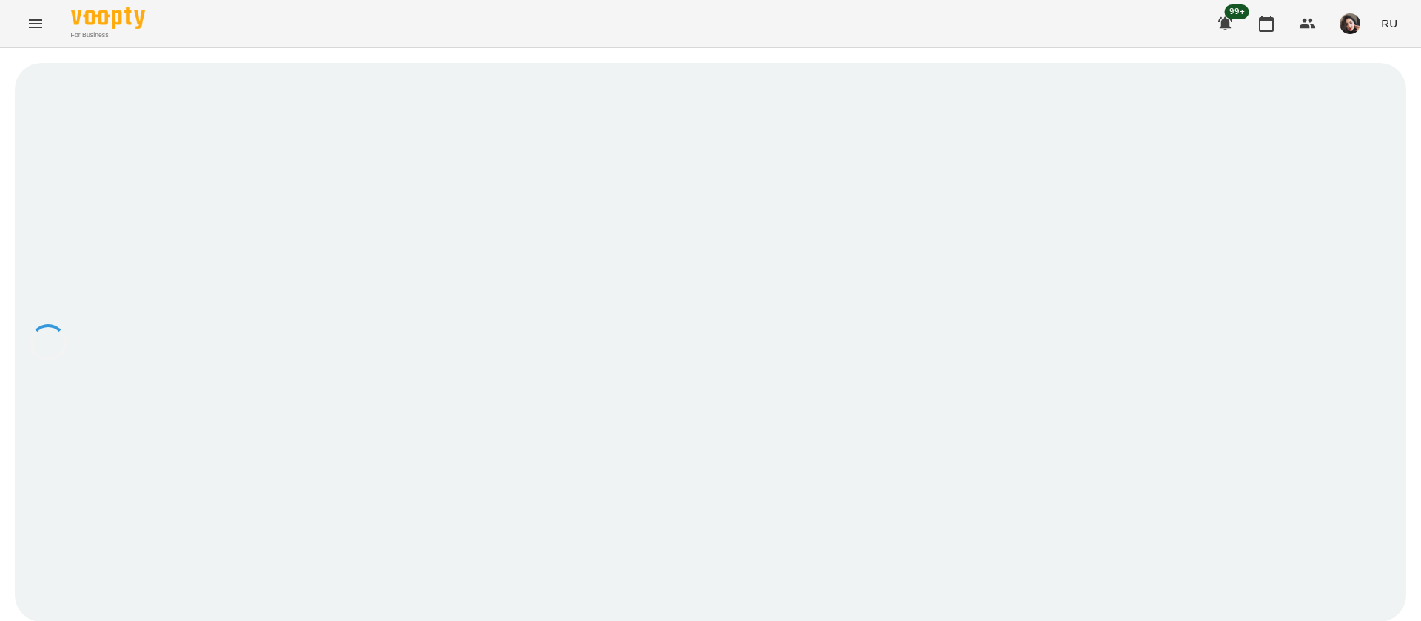
scroll to position [0, 0]
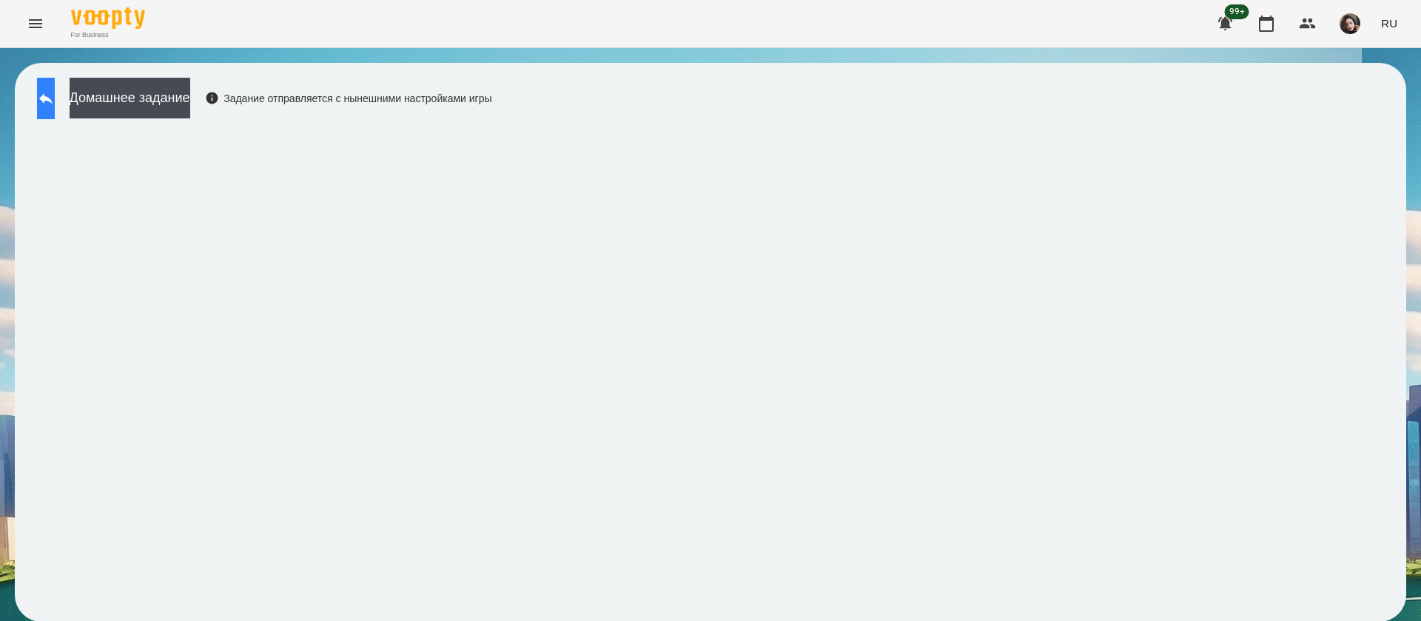
click at [53, 98] on icon at bounding box center [45, 98] width 13 height 11
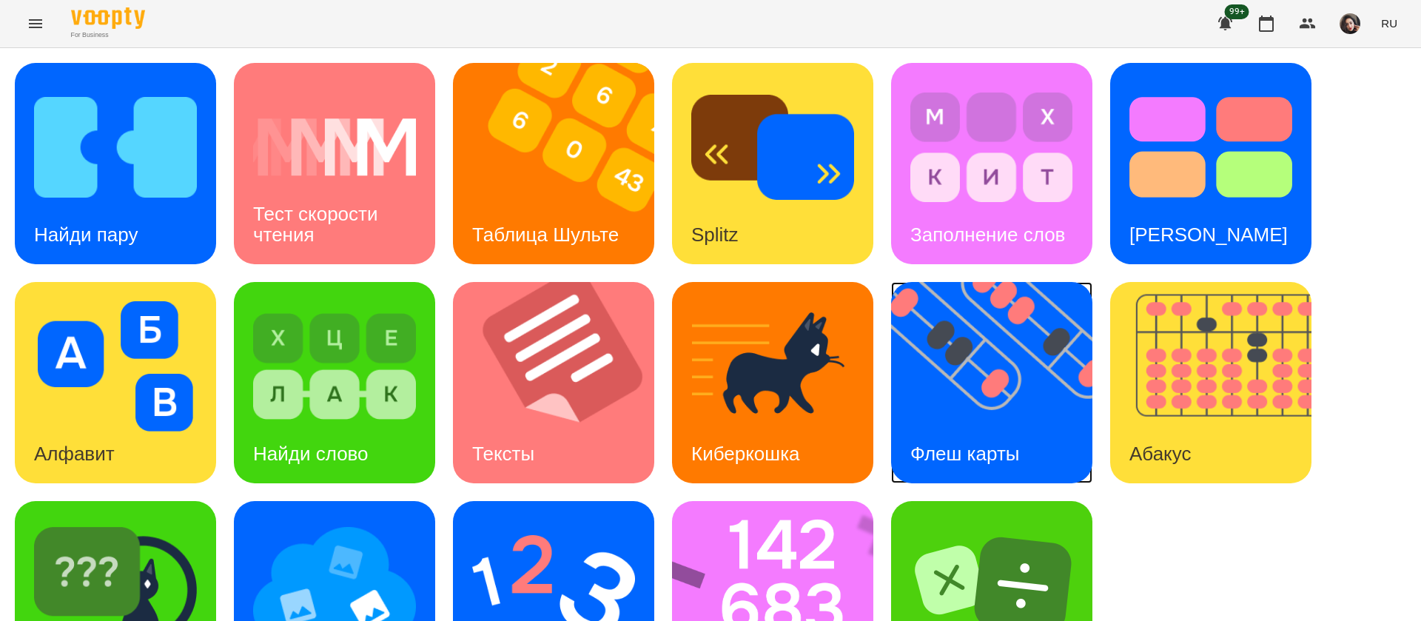
click at [963, 428] on div "Флеш карты" at bounding box center [965, 454] width 148 height 58
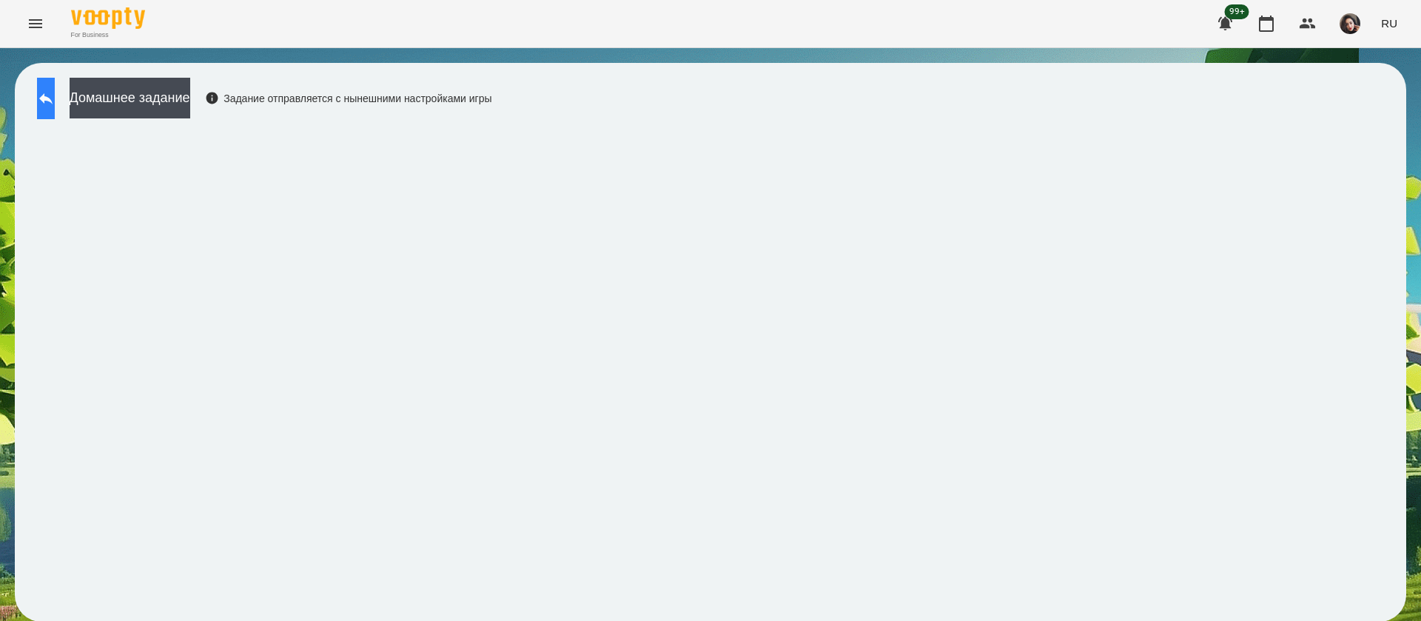
click at [44, 100] on button at bounding box center [46, 98] width 18 height 41
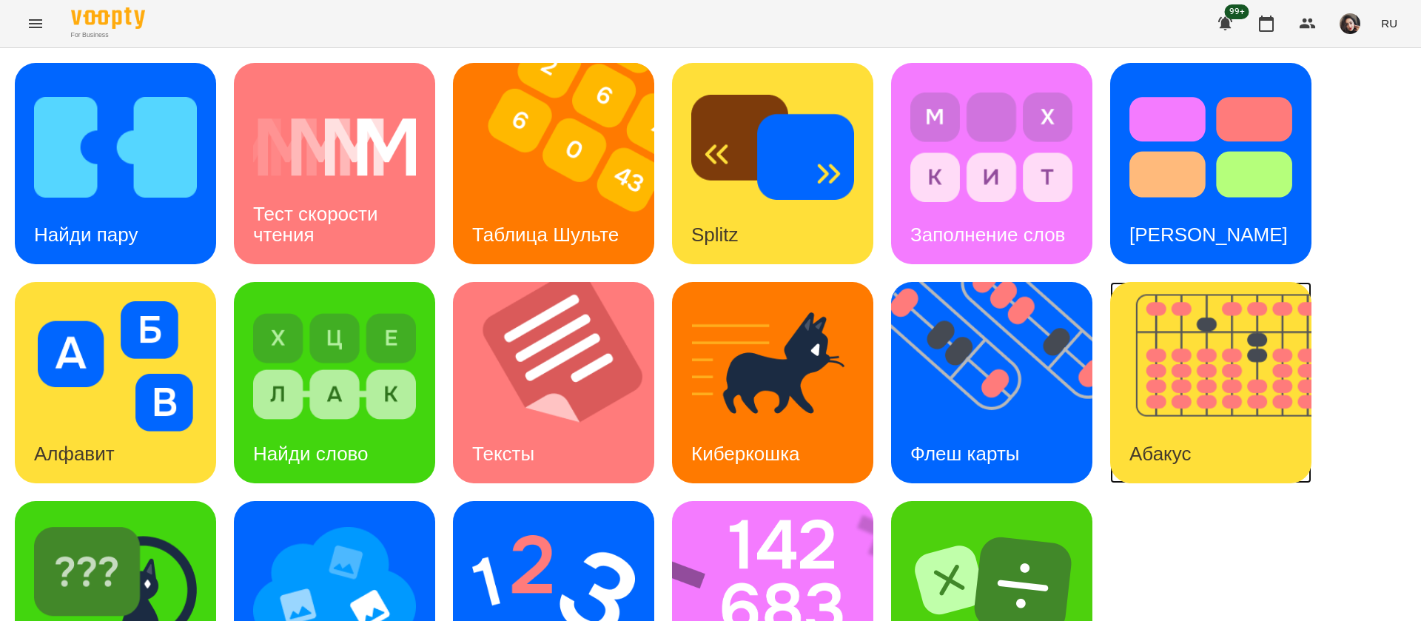
click at [1189, 443] on h3 "Абакус" at bounding box center [1159, 454] width 61 height 22
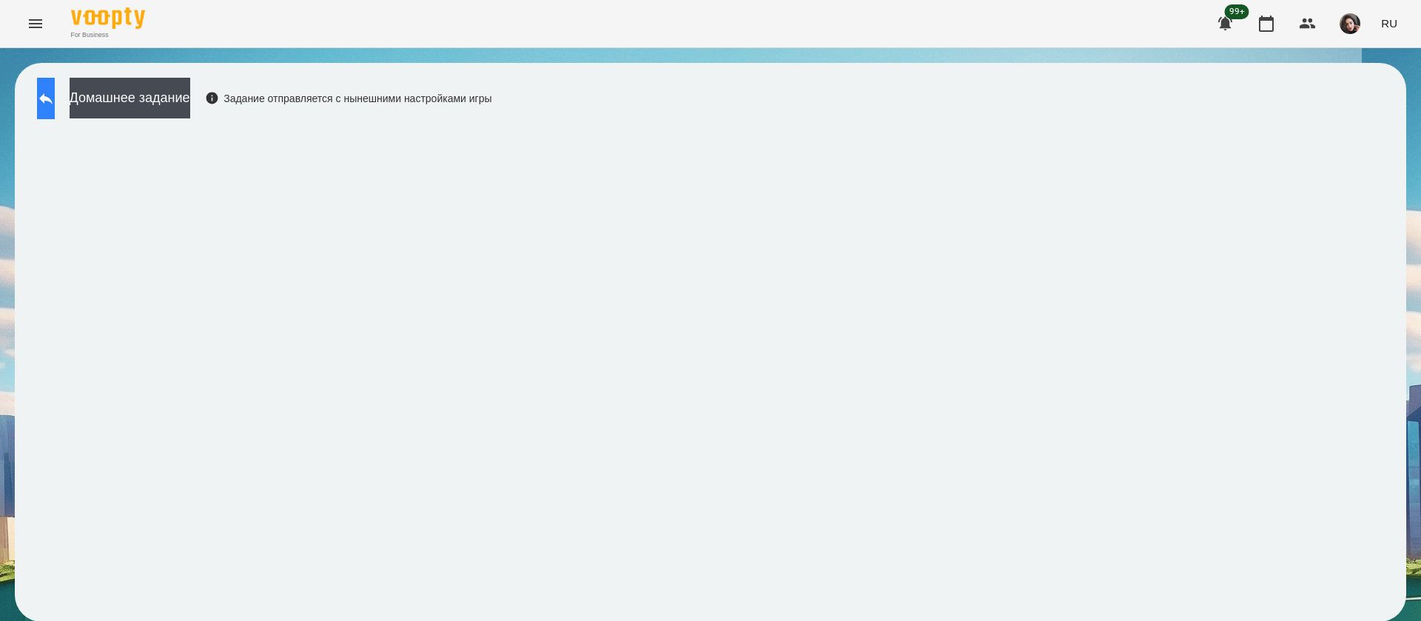
click at [55, 105] on icon at bounding box center [46, 99] width 18 height 18
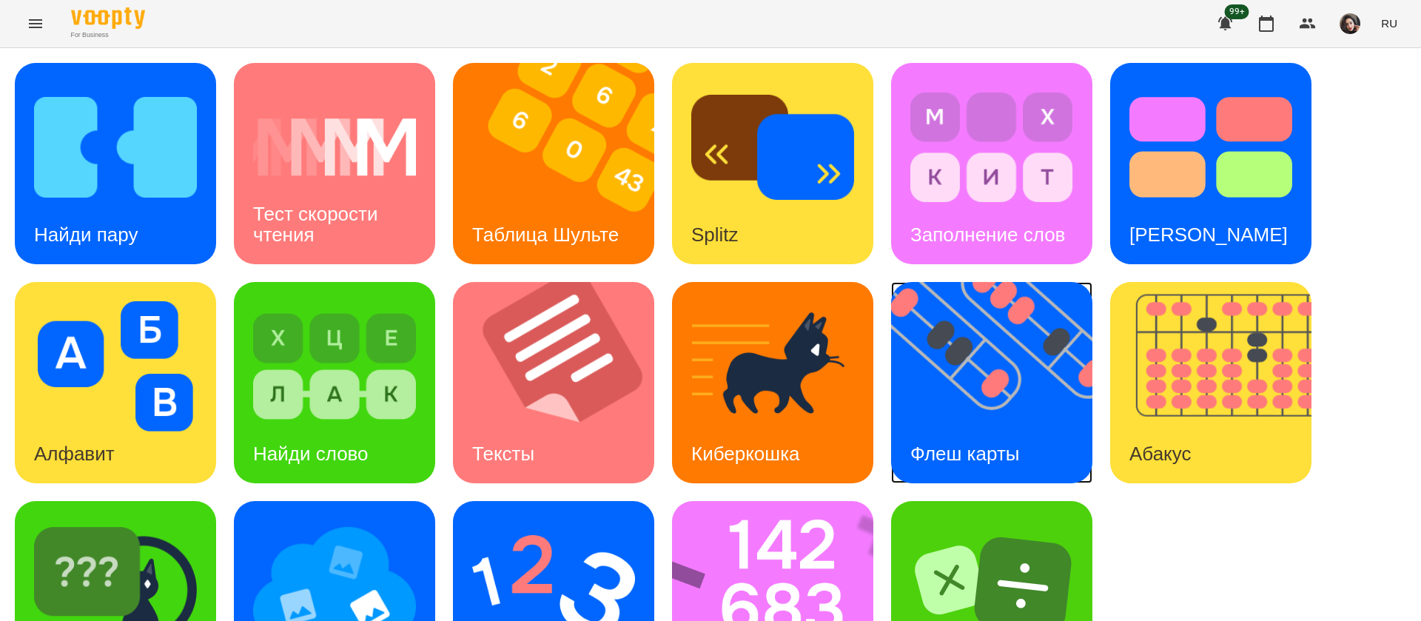
click at [1031, 320] on img at bounding box center [1001, 382] width 220 height 201
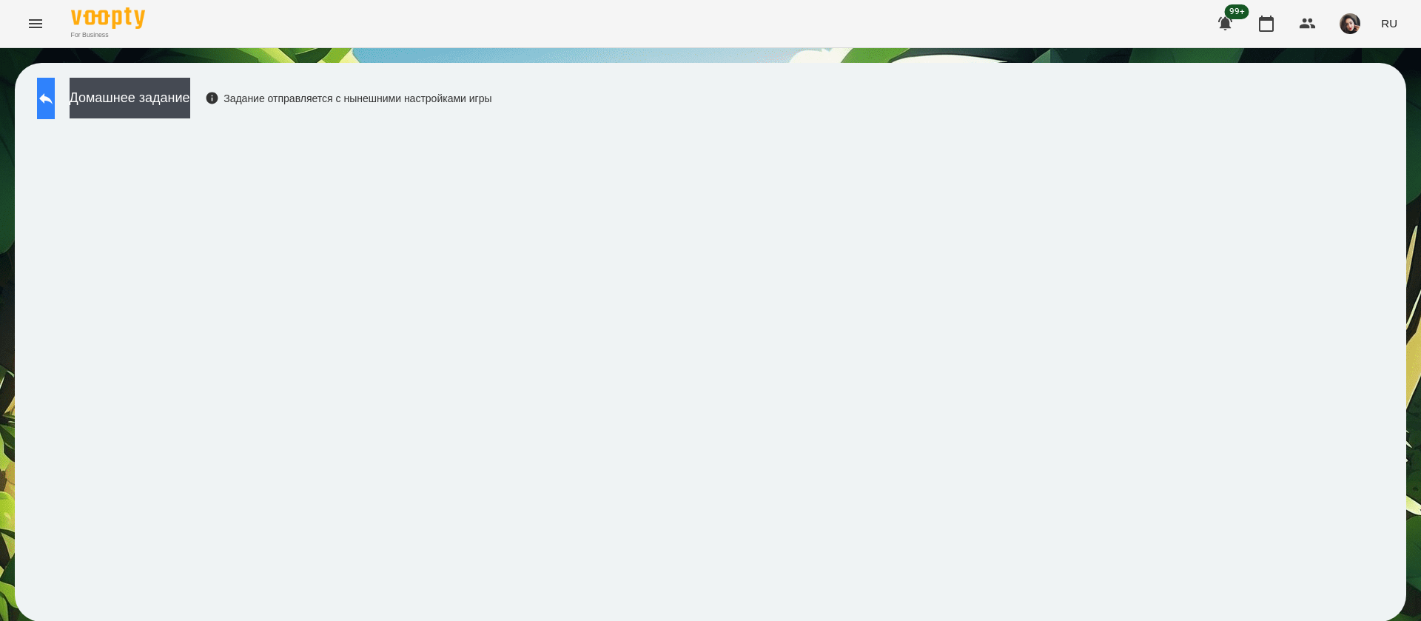
click at [55, 96] on icon at bounding box center [46, 99] width 18 height 18
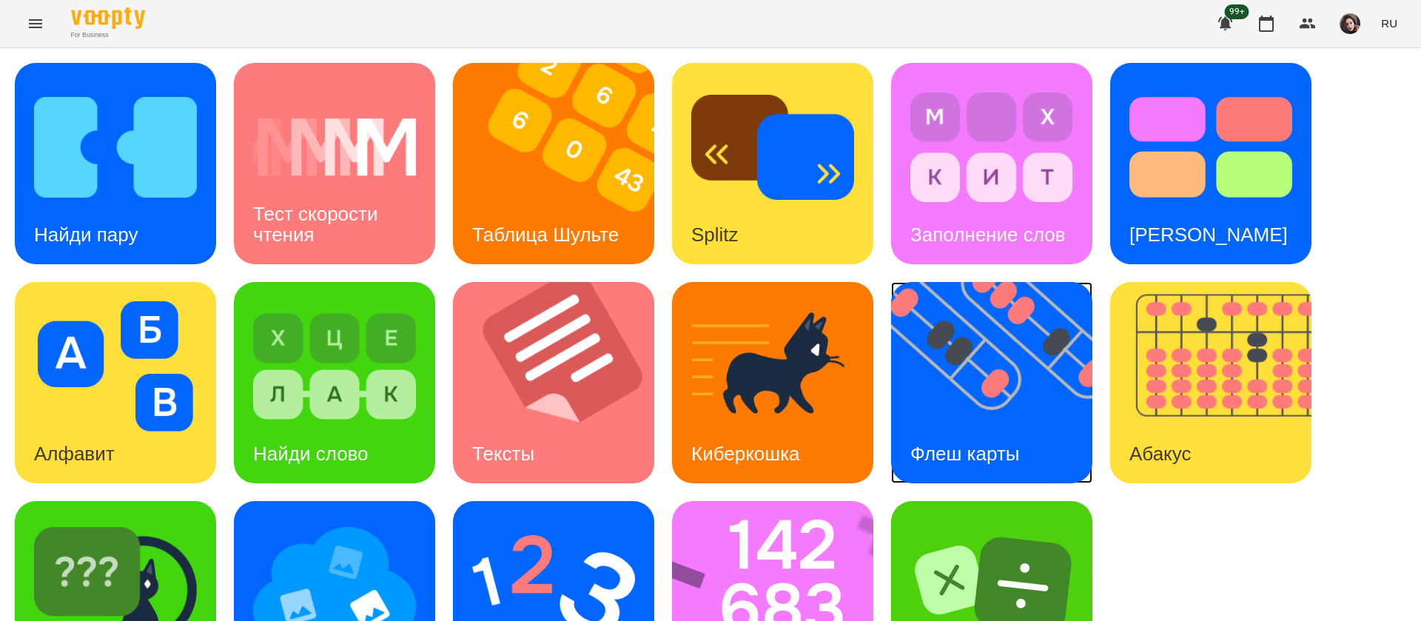
click at [998, 349] on img at bounding box center [1001, 382] width 220 height 201
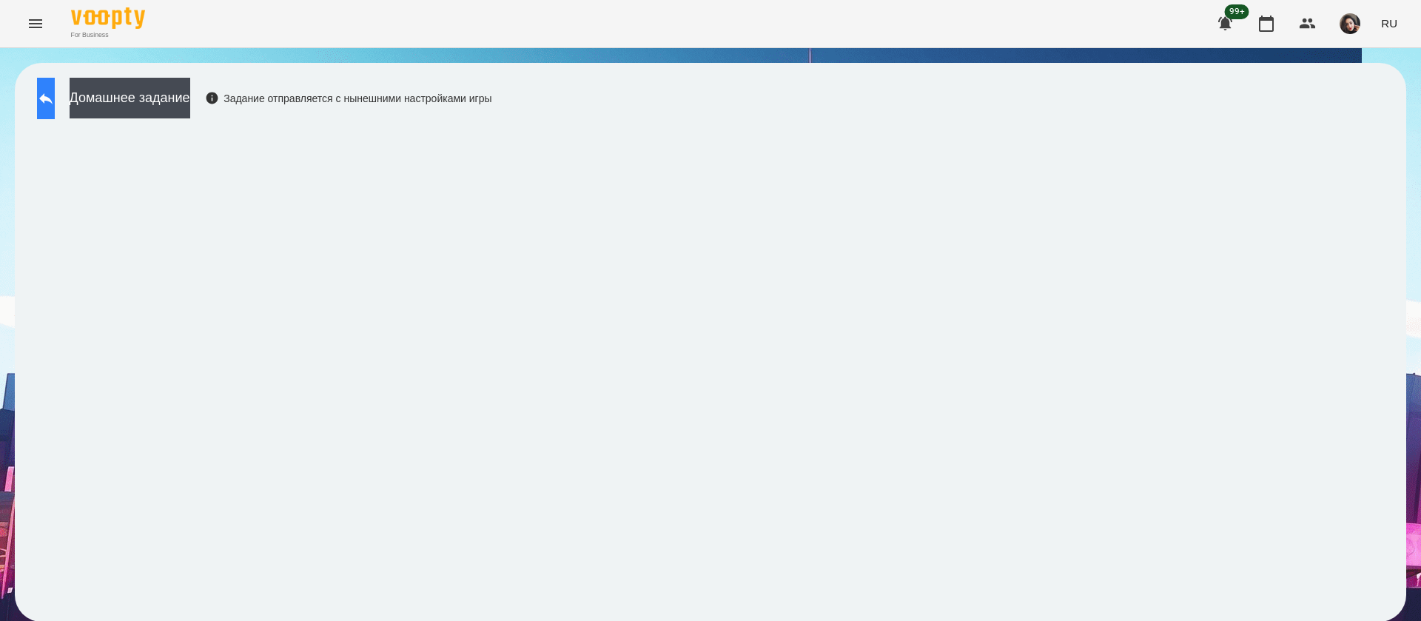
click at [55, 94] on button at bounding box center [46, 98] width 18 height 41
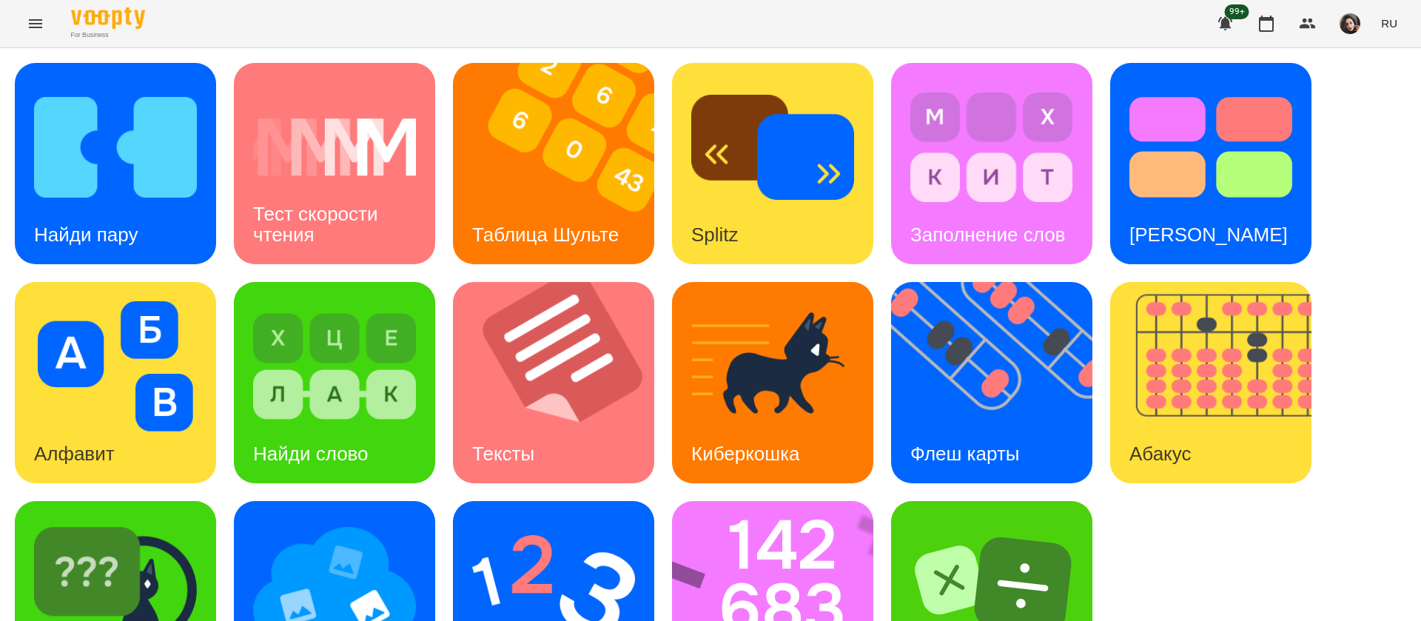
scroll to position [96, 0]
click at [807, 504] on img at bounding box center [782, 601] width 221 height 201
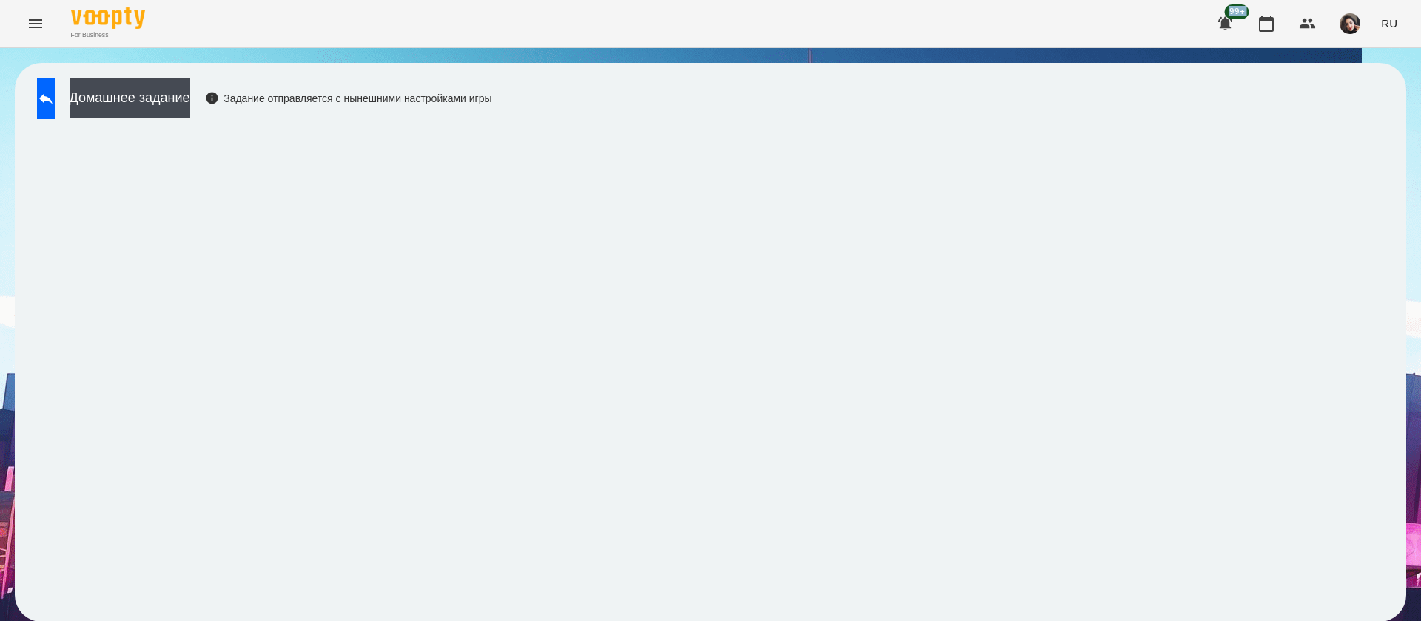
drag, startPoint x: 1145, startPoint y: 22, endPoint x: 1149, endPoint y: 108, distance: 86.0
click at [1149, 108] on div "For Business 99+ RU Домашнее задание Задание отправляется с нынешними настройка…" at bounding box center [710, 318] width 1421 height 636
click at [87, 107] on div "Домашнее задание Задание отправляется с нынешними настройками игры" at bounding box center [261, 102] width 463 height 49
click at [45, 107] on button at bounding box center [46, 98] width 18 height 41
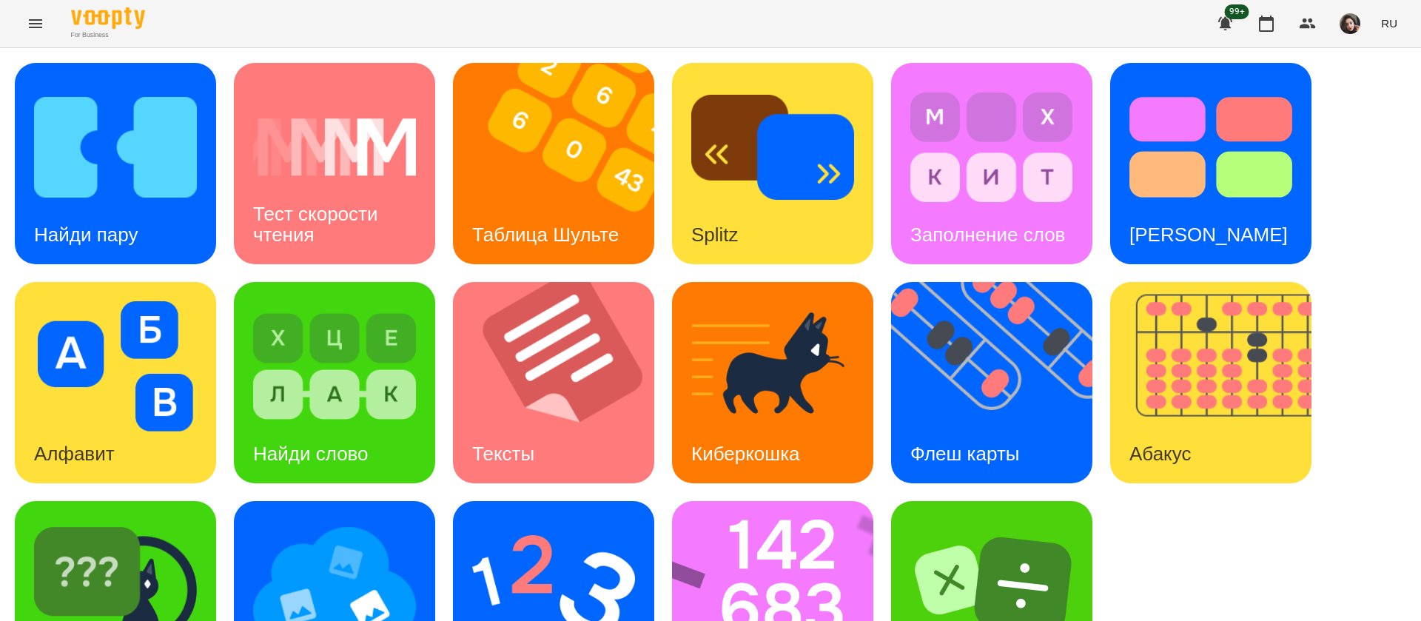
scroll to position [96, 0]
click at [173, 520] on img at bounding box center [115, 585] width 163 height 130
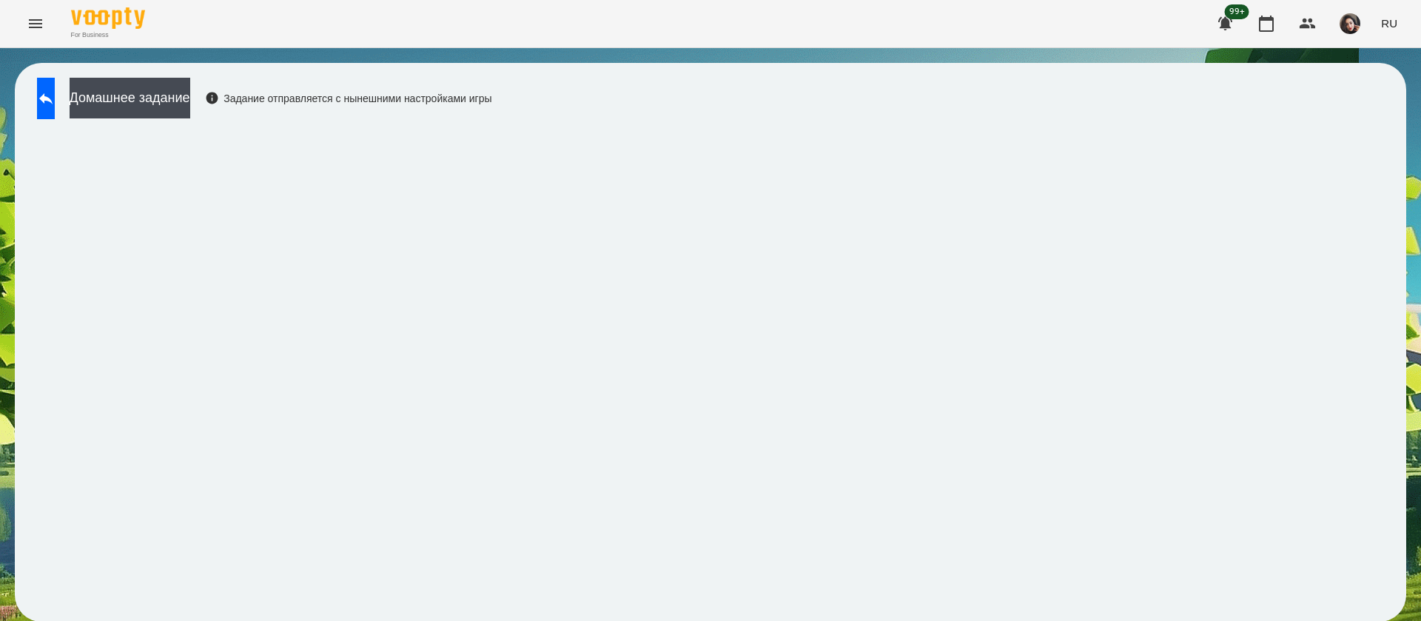
scroll to position [1, 0]
click at [55, 103] on icon at bounding box center [46, 99] width 18 height 18
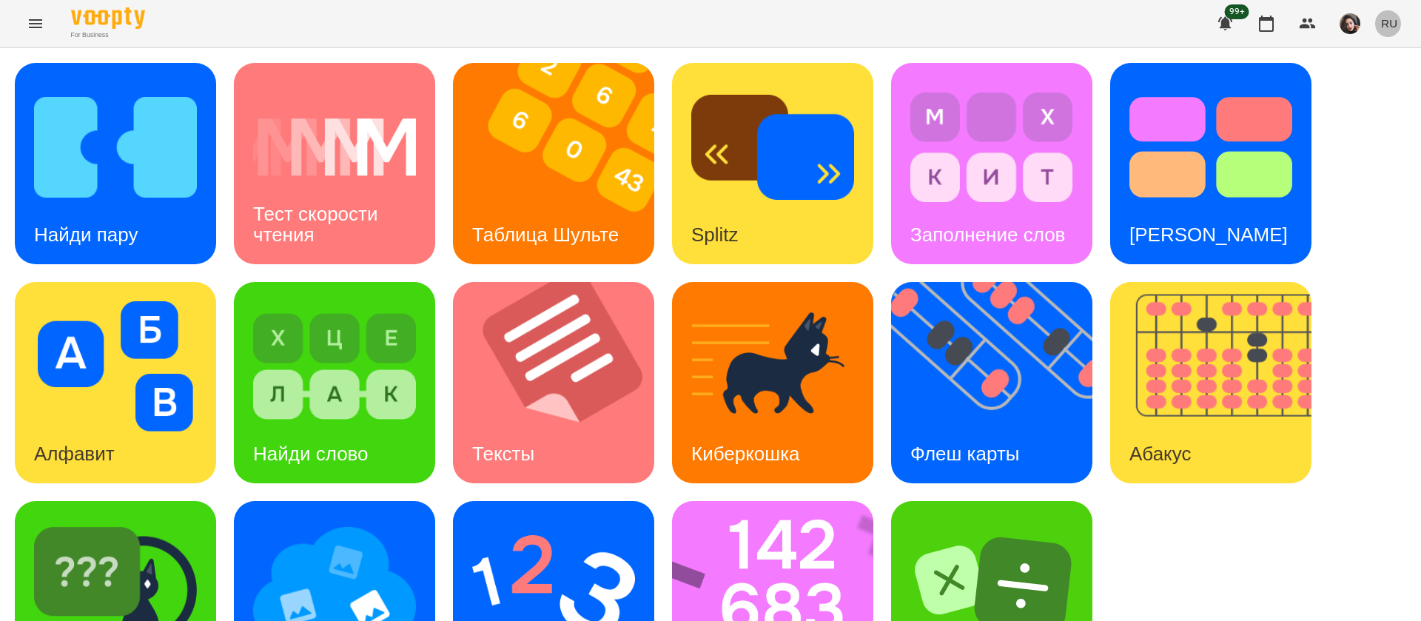
click at [1388, 22] on span "RU" at bounding box center [1389, 24] width 16 height 16
click at [1378, 90] on div "Українська" at bounding box center [1361, 83] width 75 height 27
click at [97, 198] on img at bounding box center [115, 147] width 163 height 130
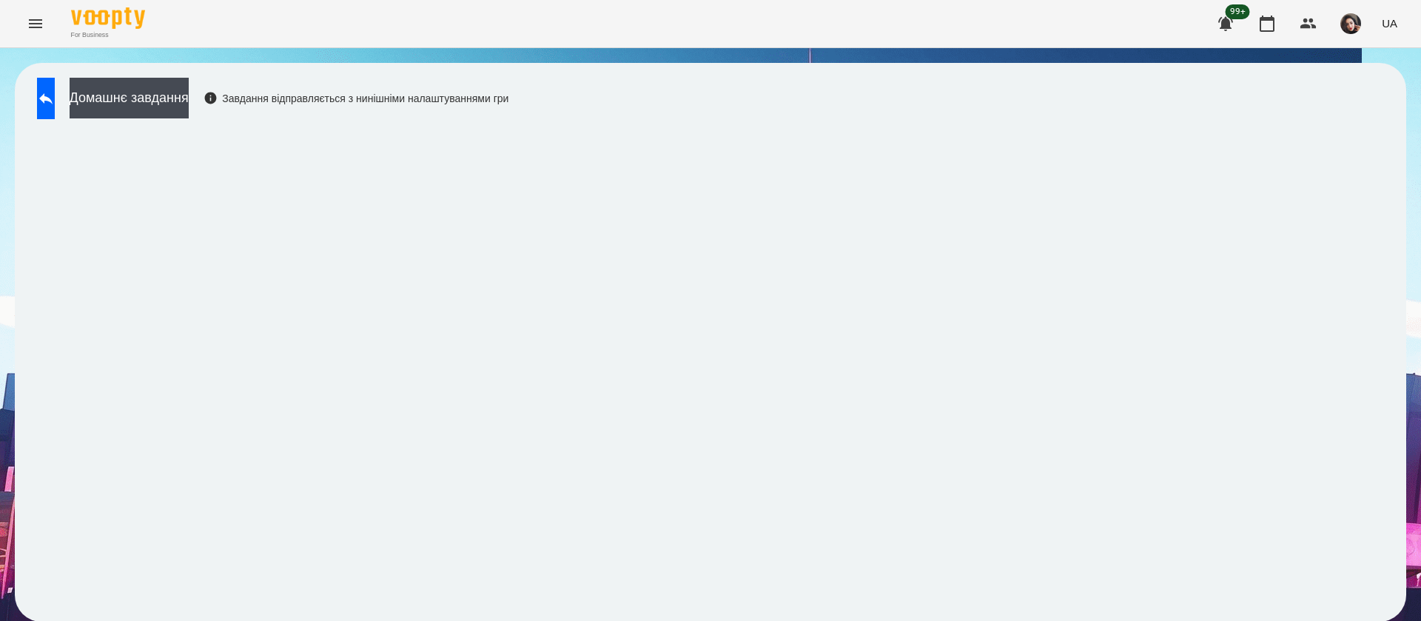
scroll to position [1, 0]
click at [55, 86] on button at bounding box center [46, 98] width 18 height 41
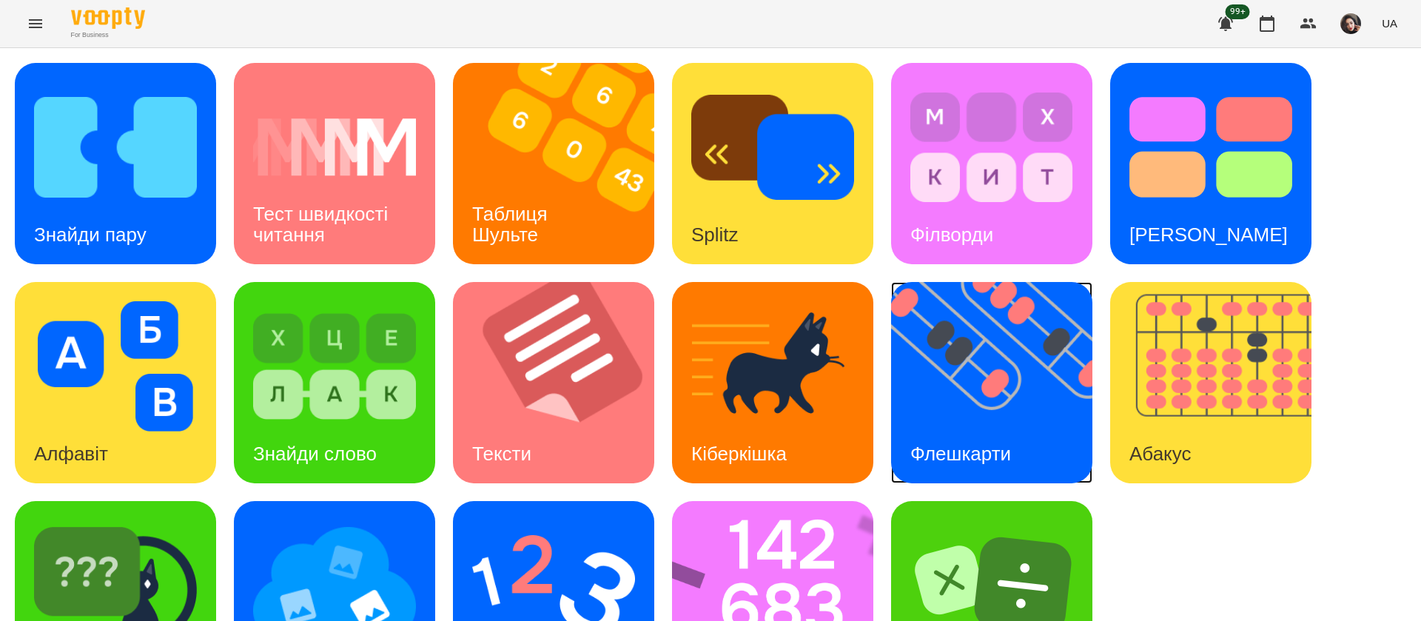
click at [967, 438] on div "Флешкарти" at bounding box center [960, 454] width 139 height 58
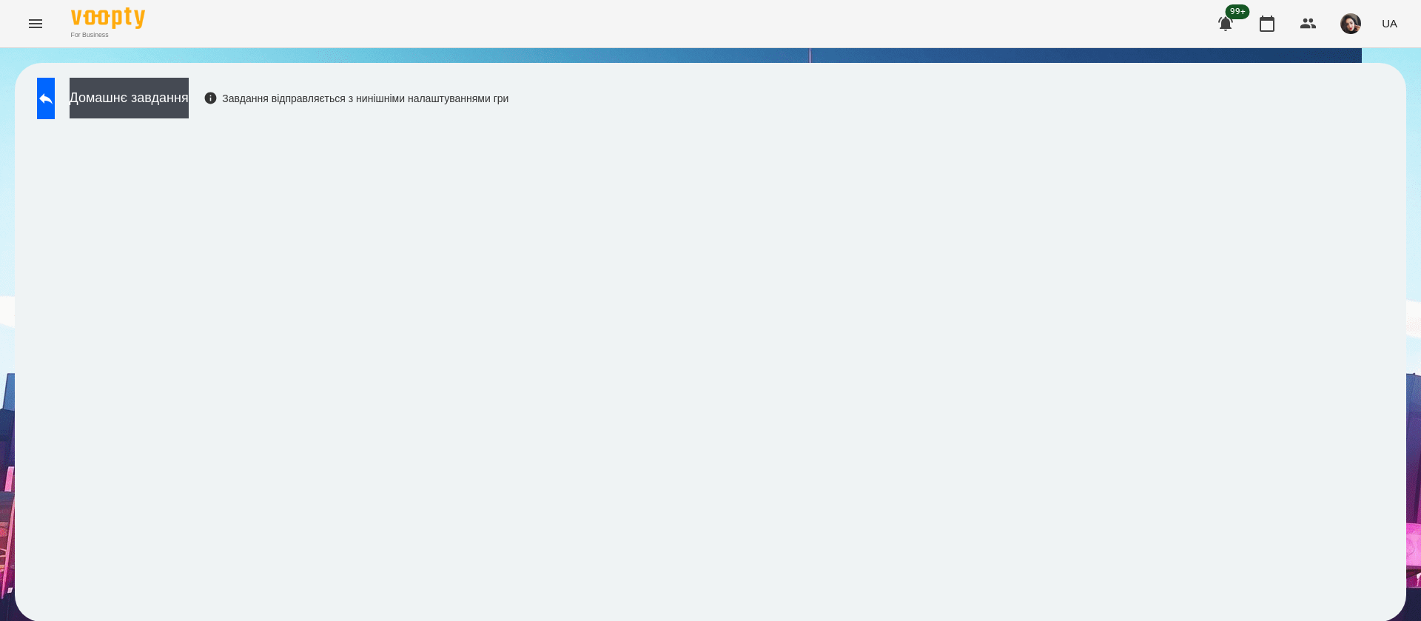
scroll to position [1, 0]
click at [55, 104] on icon at bounding box center [46, 99] width 18 height 18
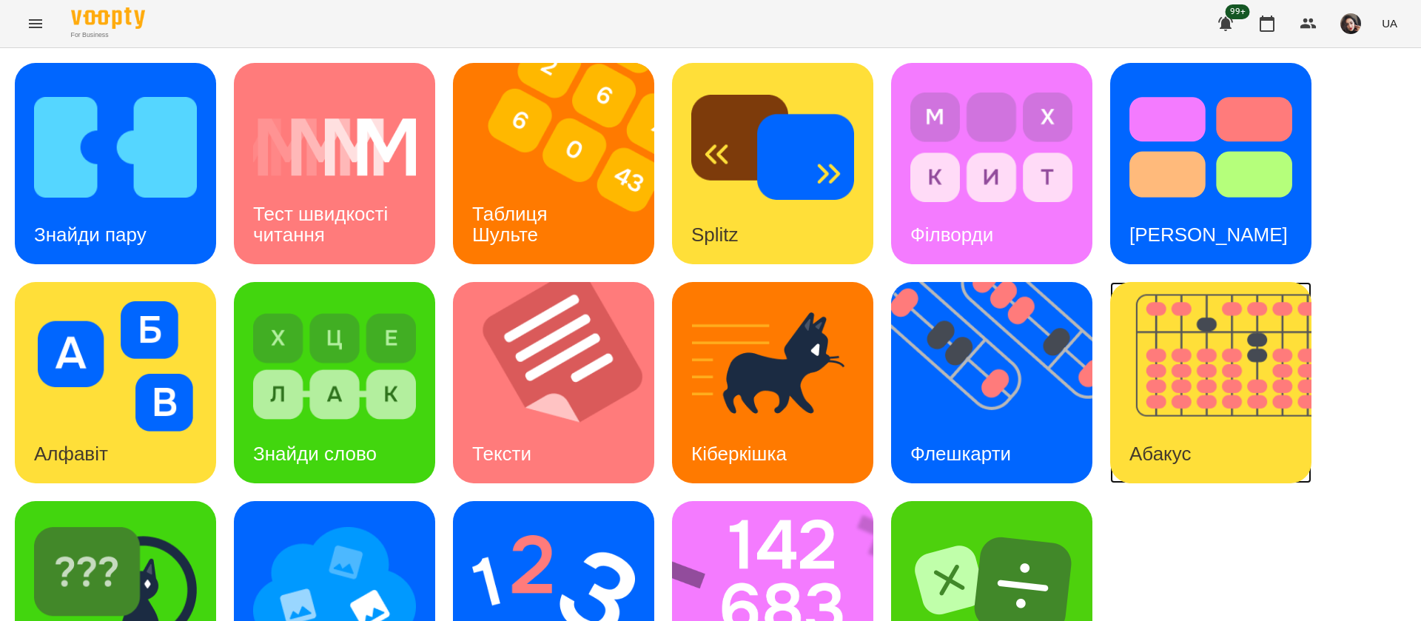
click at [1154, 444] on h3 "Абакус" at bounding box center [1159, 454] width 61 height 22
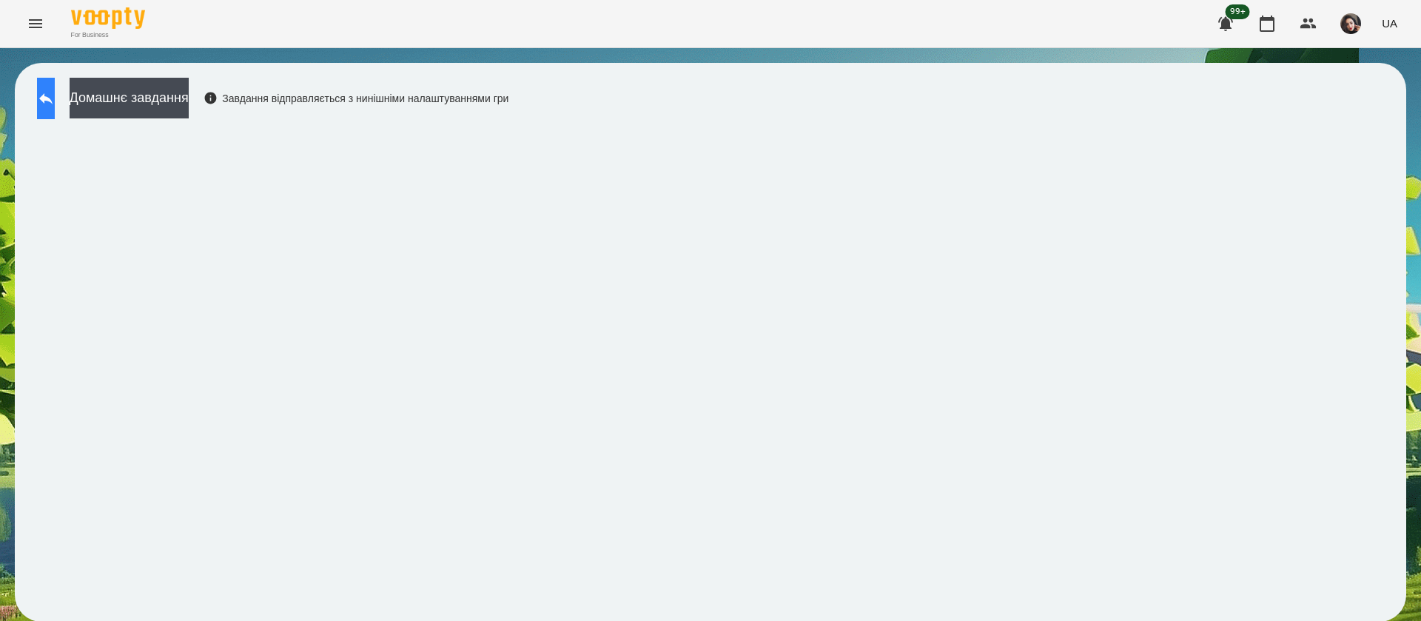
click at [48, 103] on button at bounding box center [46, 98] width 18 height 41
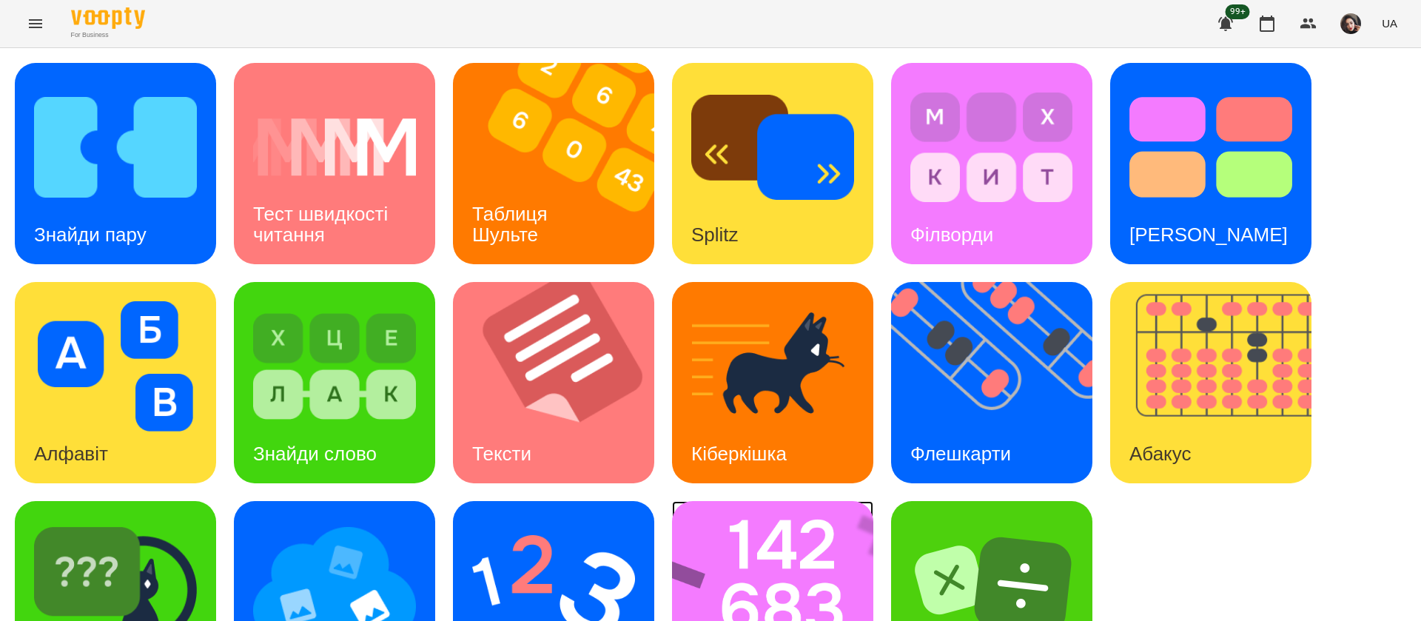
scroll to position [96, 0]
click at [795, 501] on img at bounding box center [782, 601] width 221 height 201
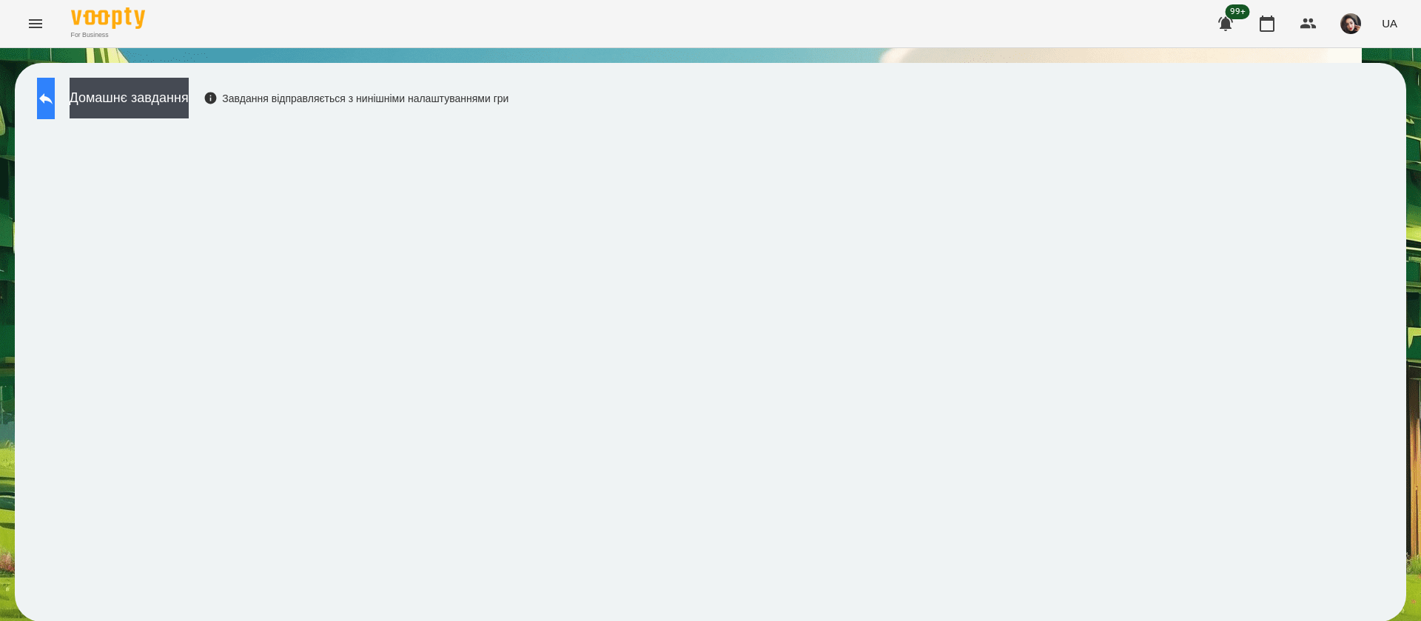
click at [47, 104] on button at bounding box center [46, 98] width 18 height 41
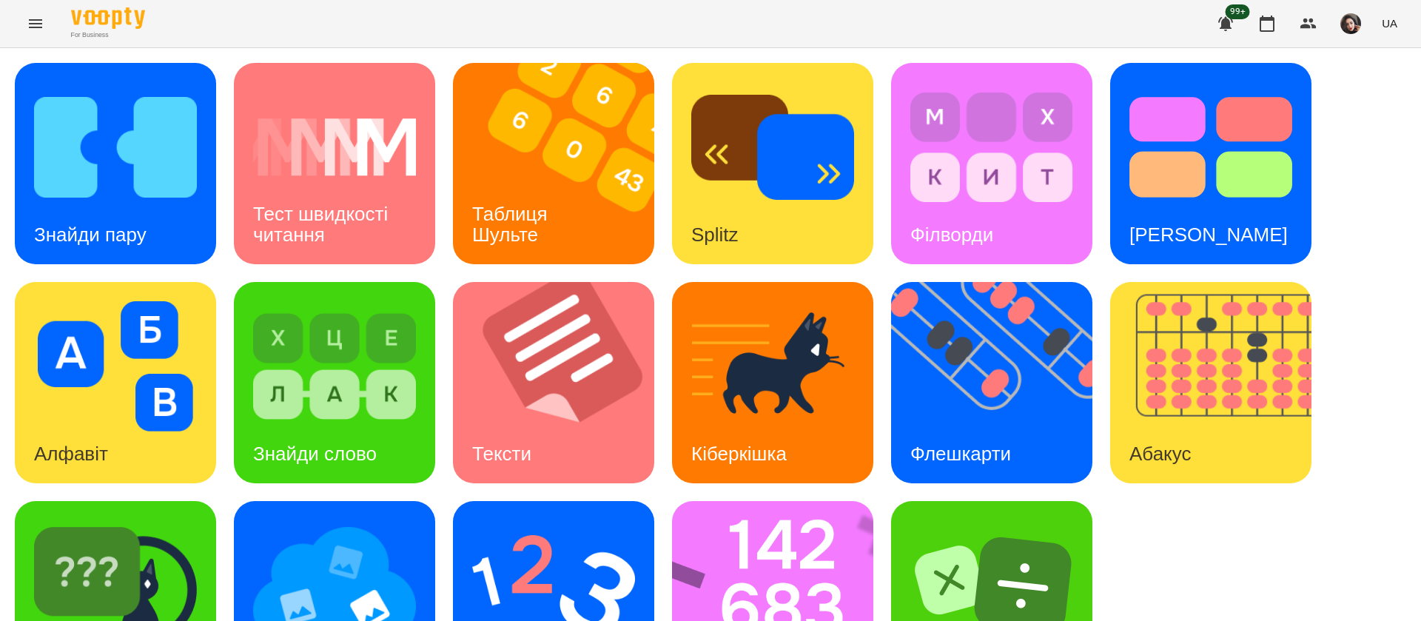
scroll to position [96, 0]
click at [514, 520] on img at bounding box center [553, 585] width 163 height 130
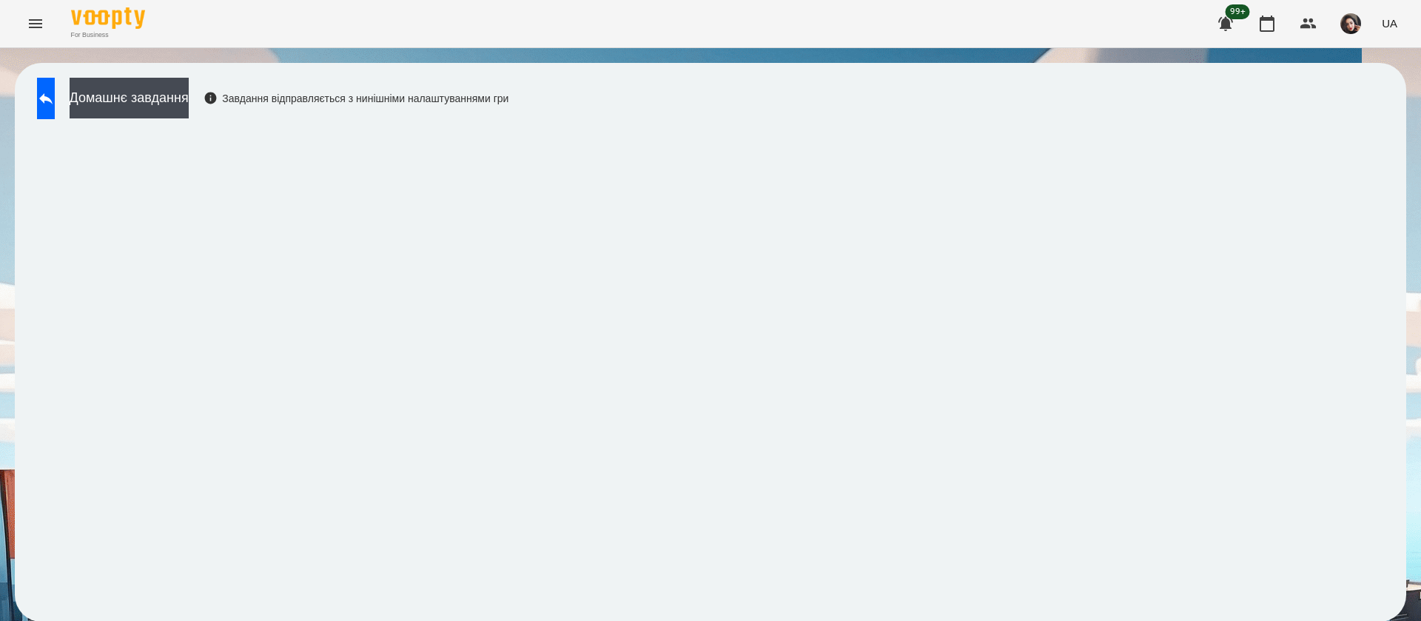
scroll to position [1, 0]
click at [55, 94] on icon at bounding box center [46, 99] width 18 height 18
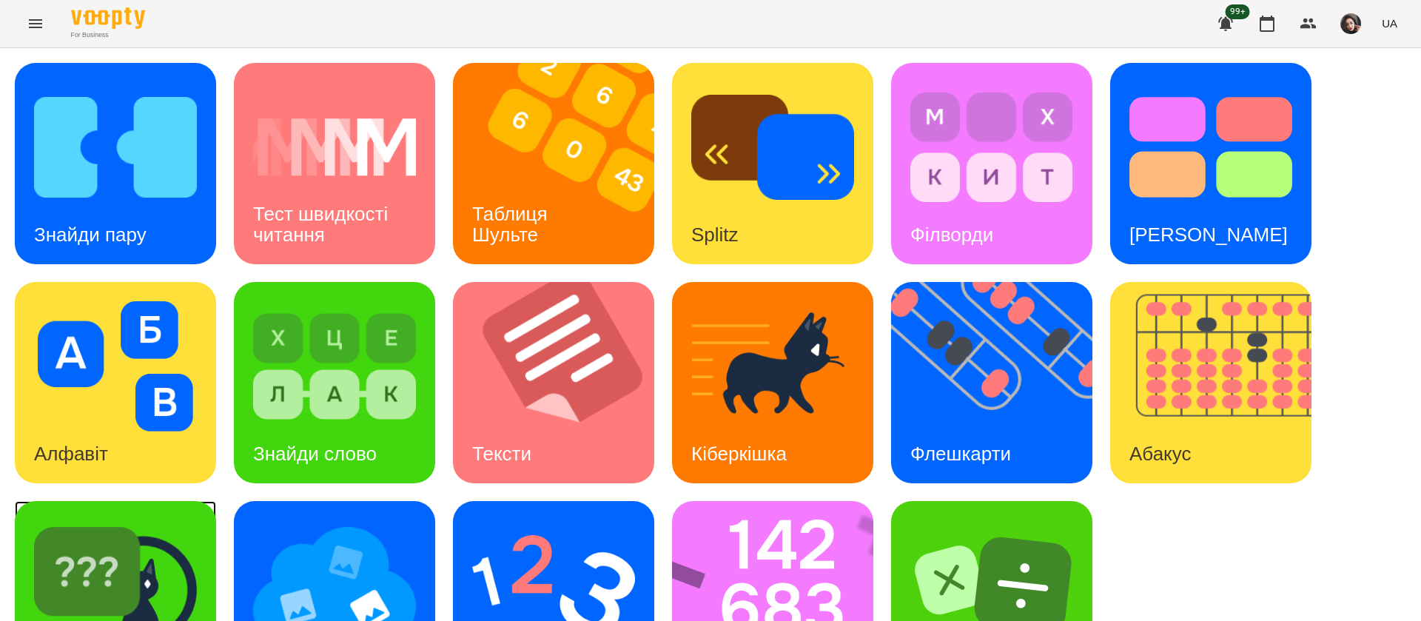
click at [192, 594] on img at bounding box center [115, 585] width 163 height 130
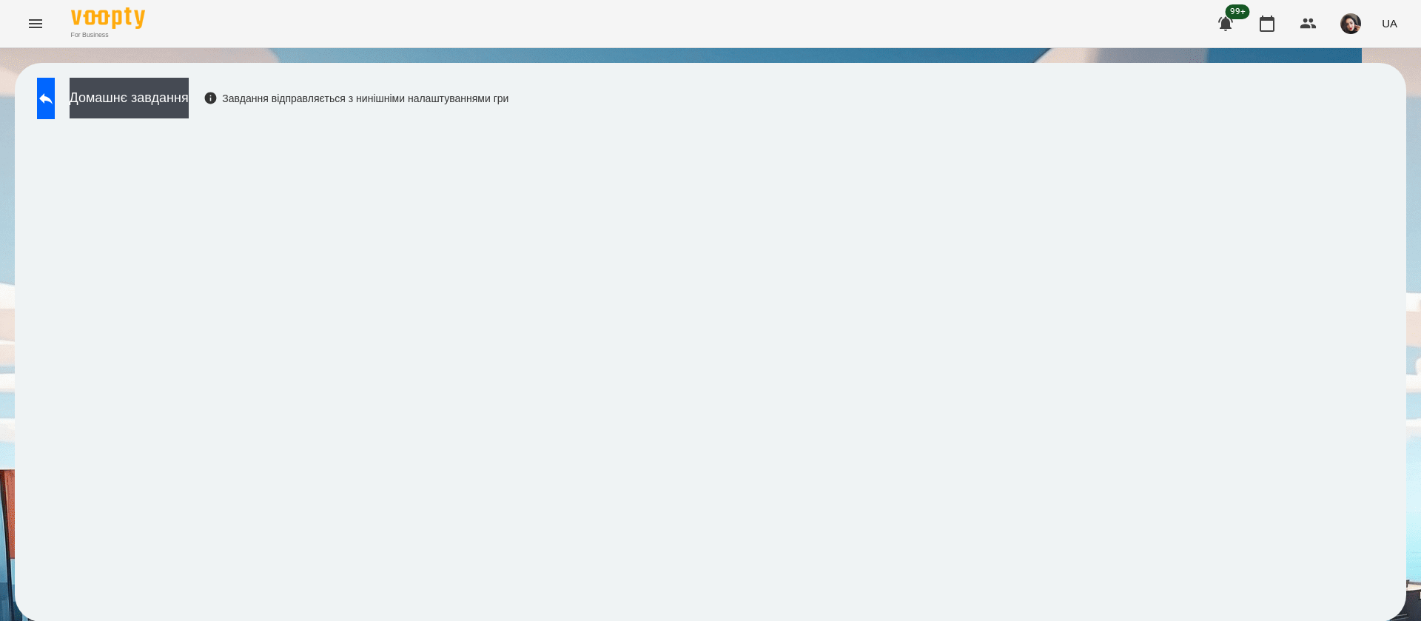
scroll to position [1, 0]
click at [47, 97] on button at bounding box center [46, 98] width 18 height 41
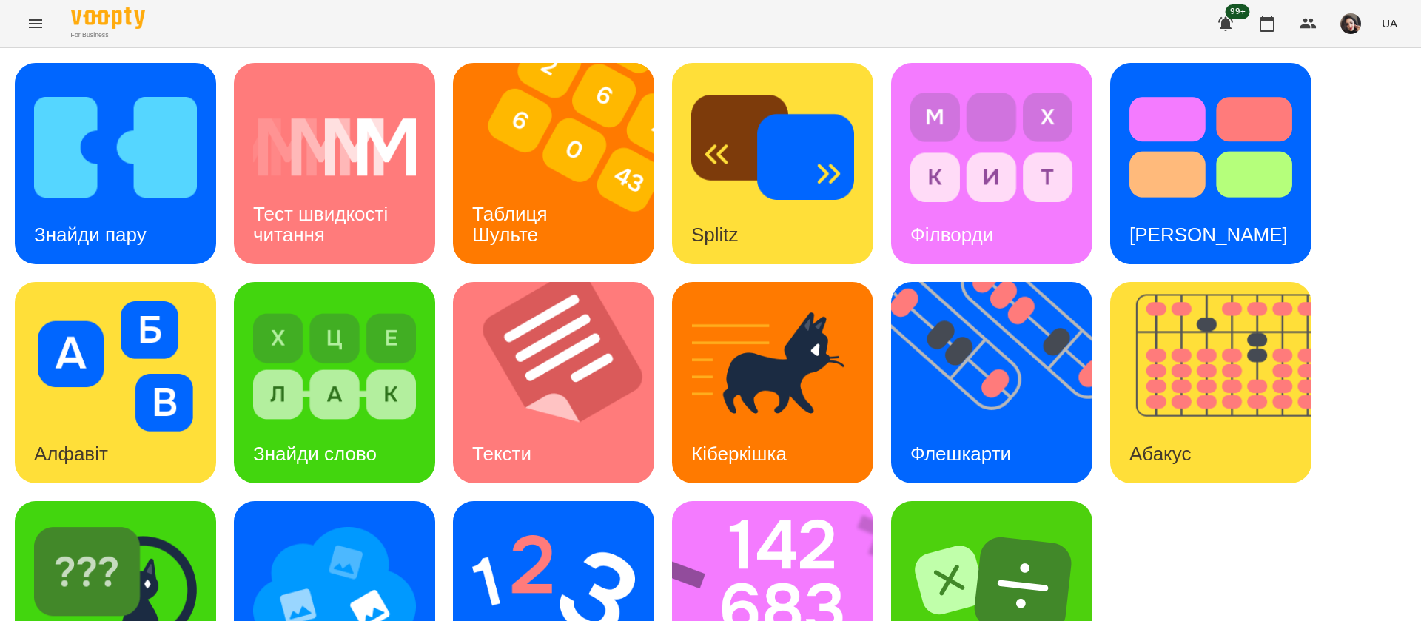
scroll to position [96, 0]
click at [731, 533] on img at bounding box center [782, 601] width 221 height 201
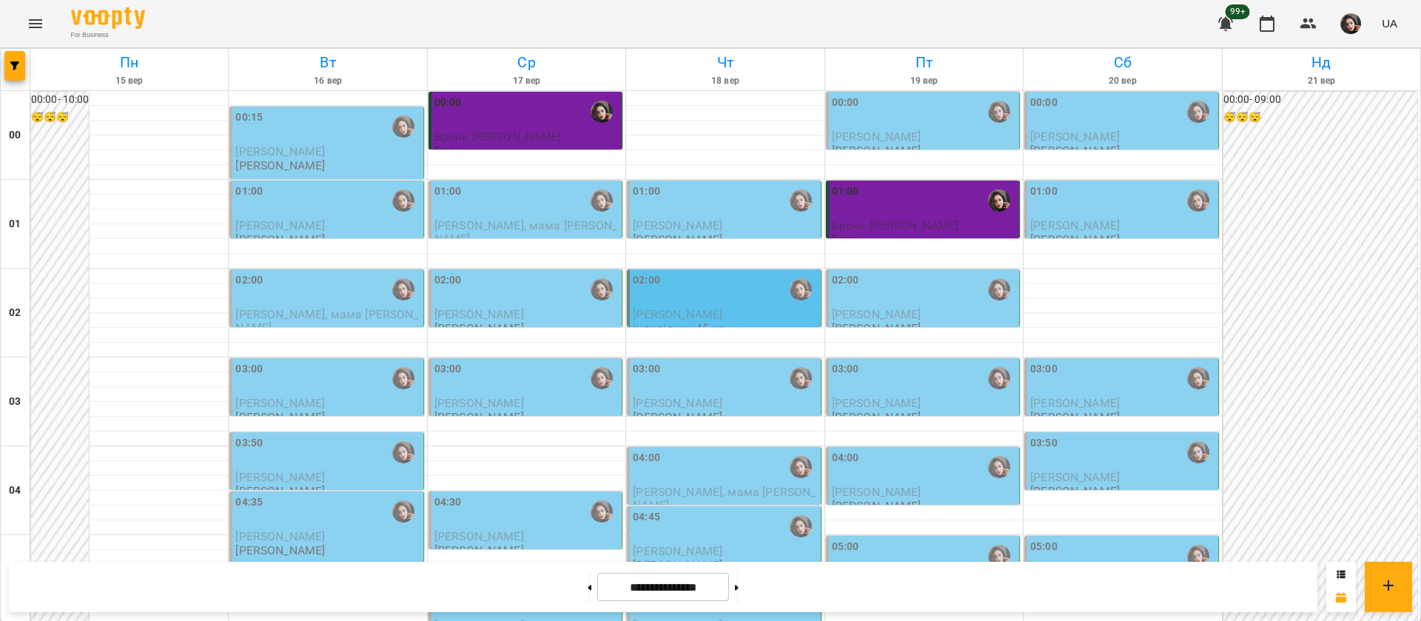
scroll to position [1332, 0]
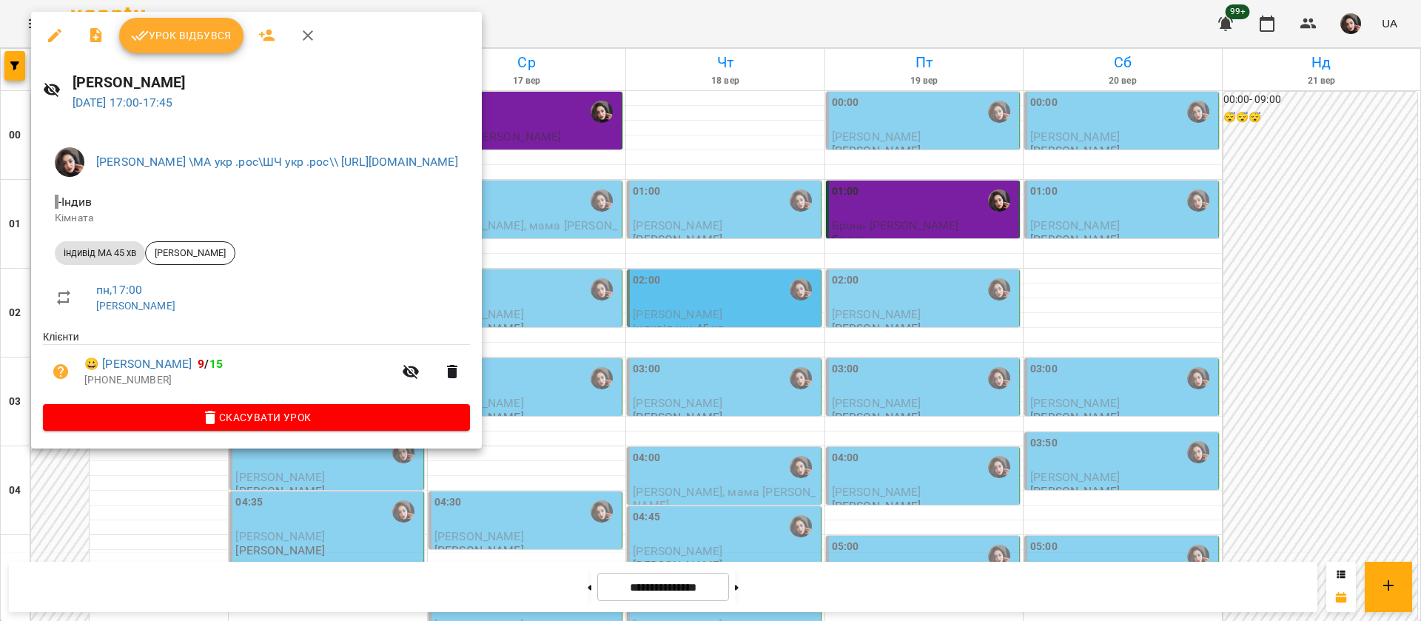
click at [202, 39] on span "Урок відбувся" at bounding box center [181, 36] width 101 height 18
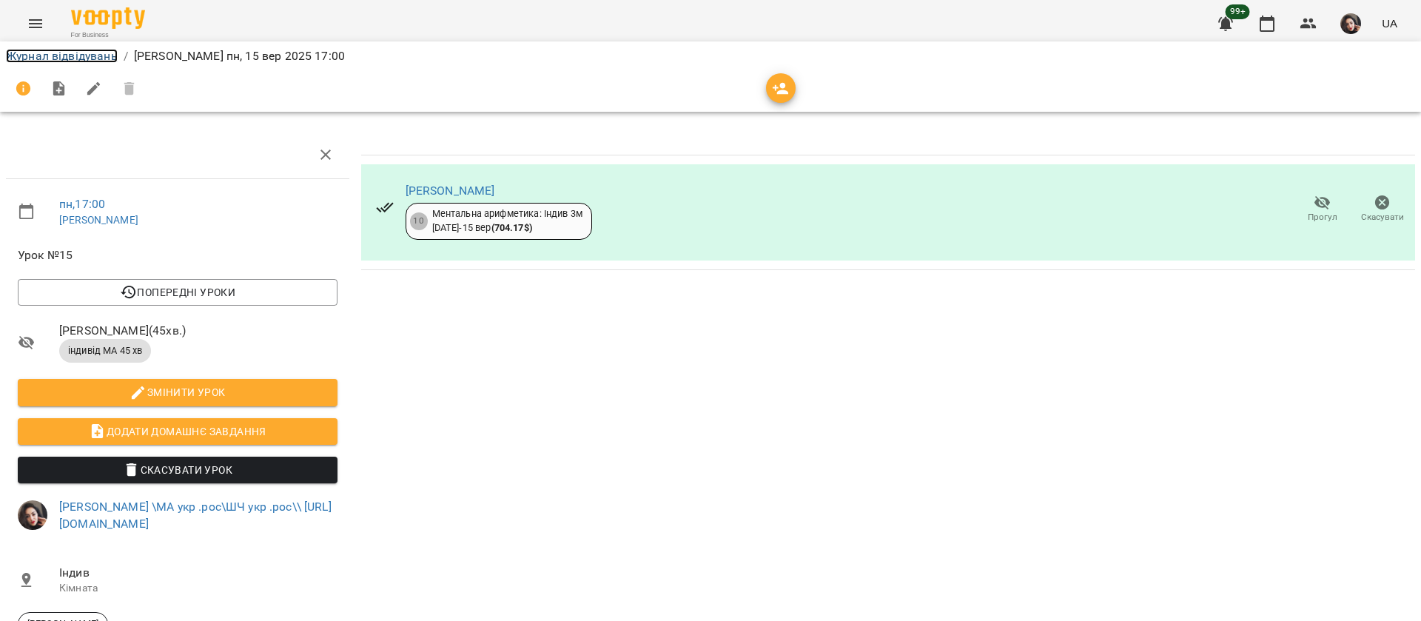
click at [33, 60] on link "Журнал відвідувань" at bounding box center [62, 56] width 112 height 14
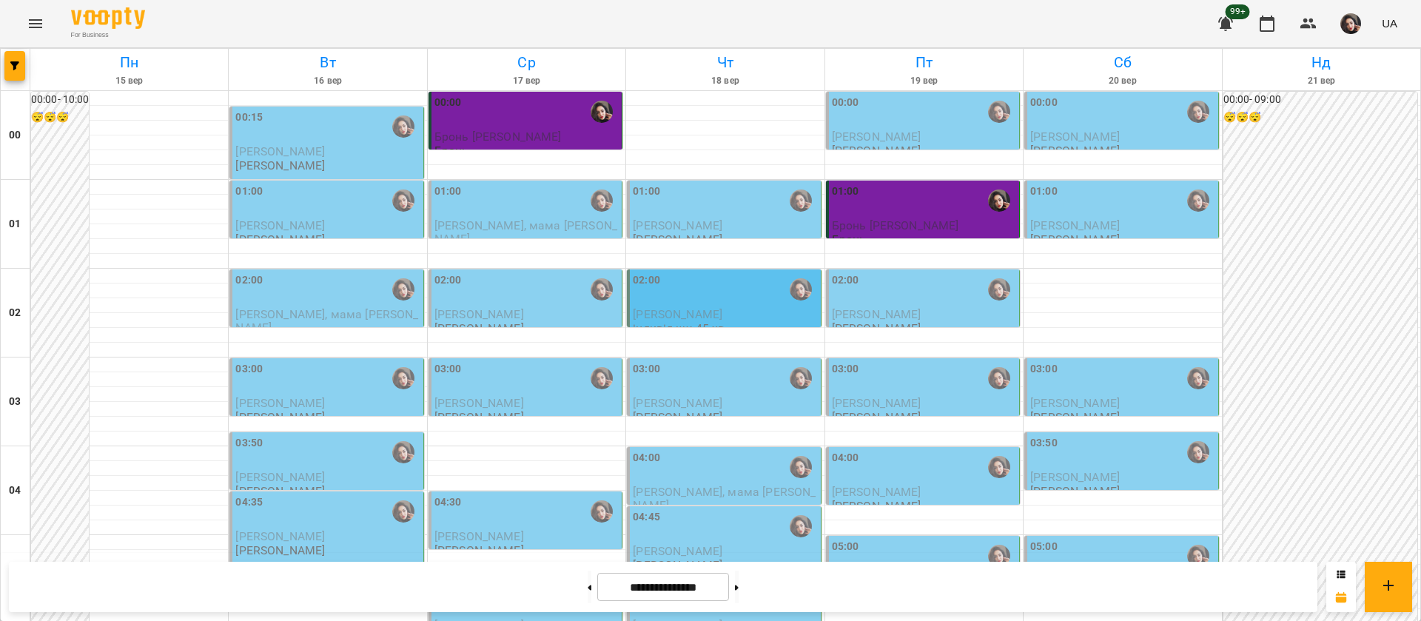
scroll to position [1332, 0]
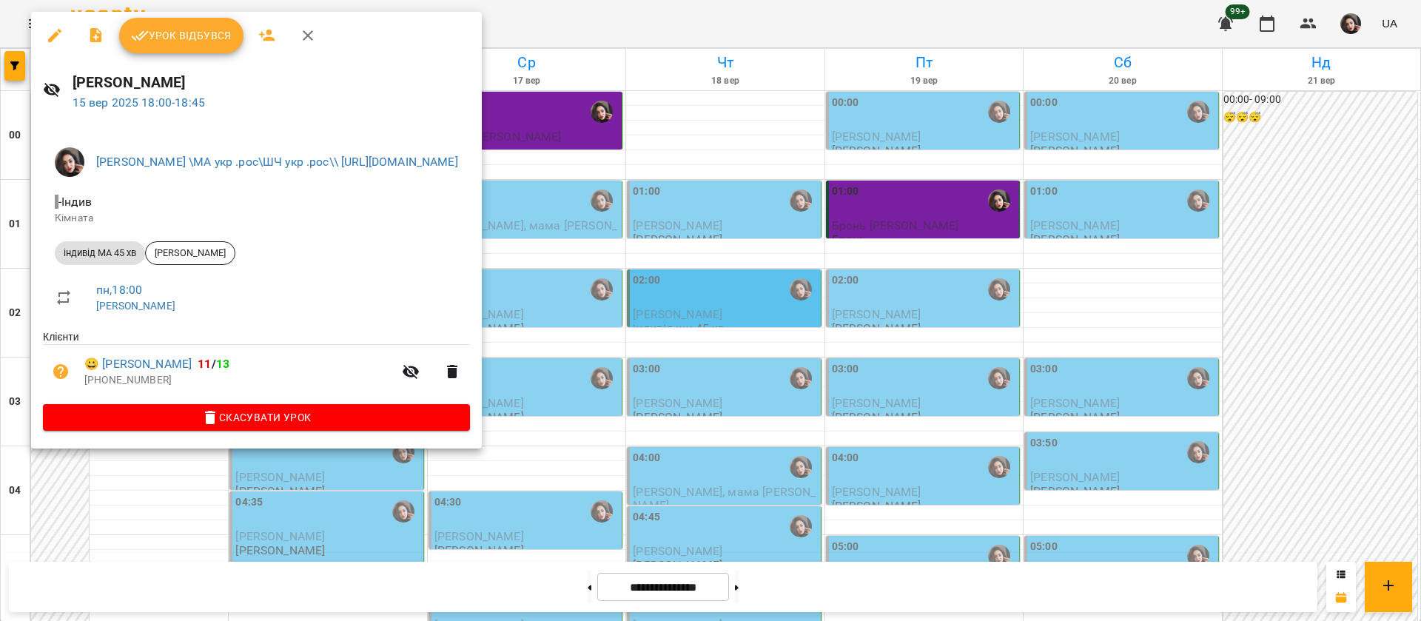
click at [173, 18] on button "Урок відбувся" at bounding box center [181, 36] width 124 height 36
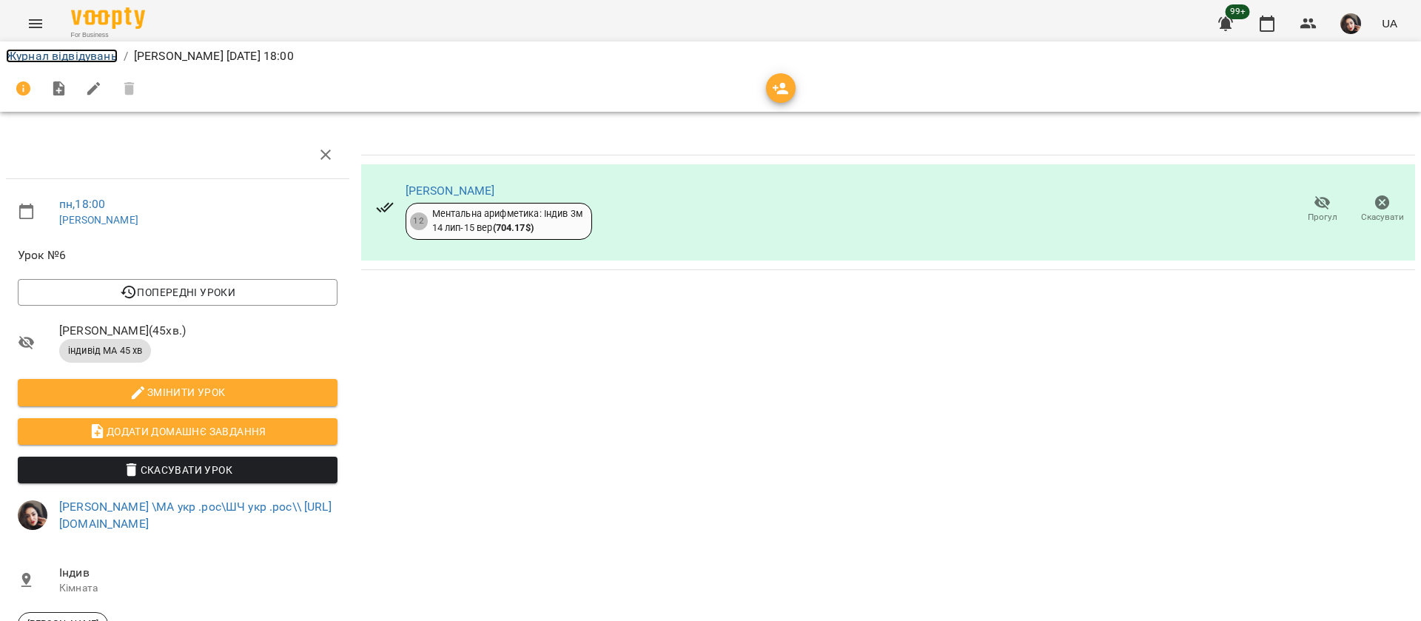
click at [50, 57] on link "Журнал відвідувань" at bounding box center [62, 56] width 112 height 14
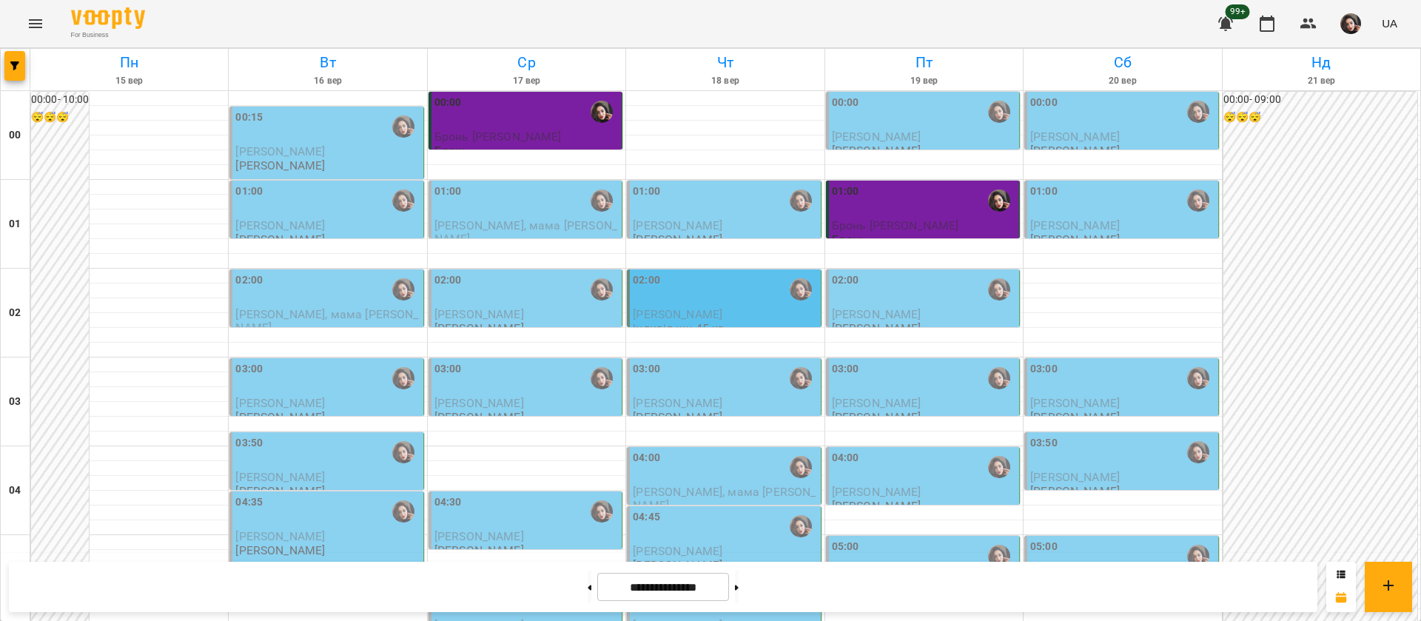
scroll to position [1554, 0]
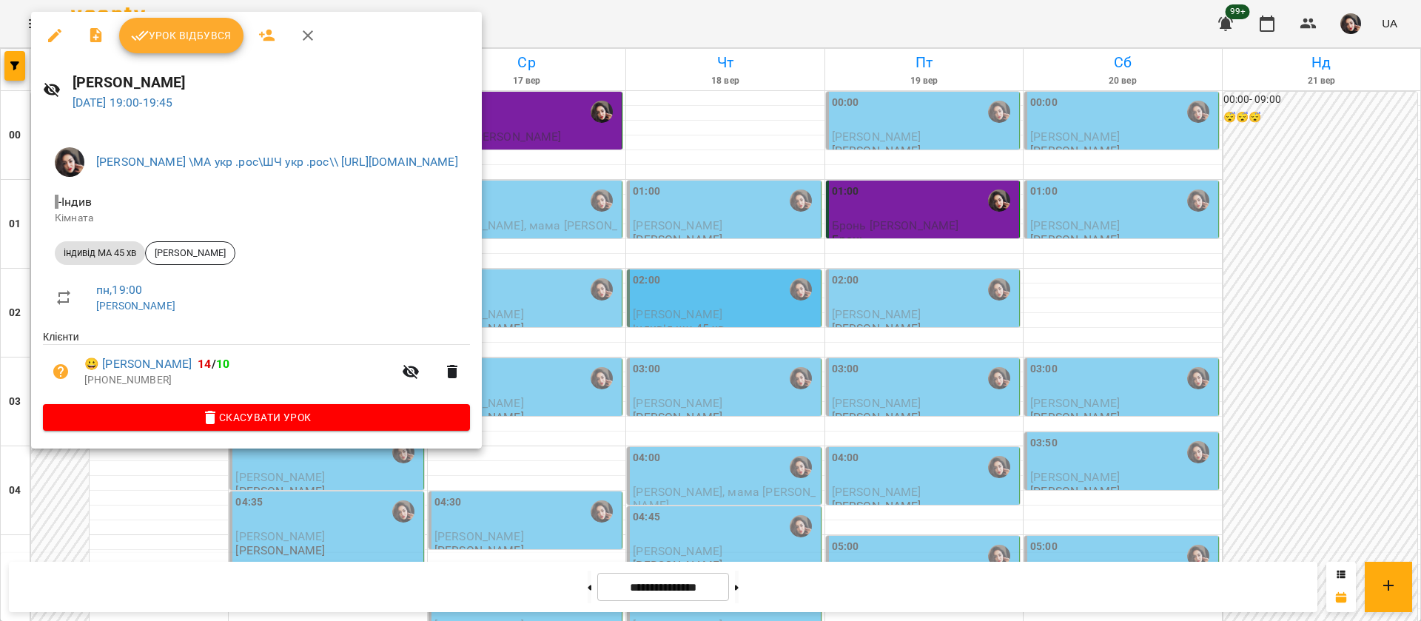
click at [192, 34] on span "Урок відбувся" at bounding box center [181, 36] width 101 height 18
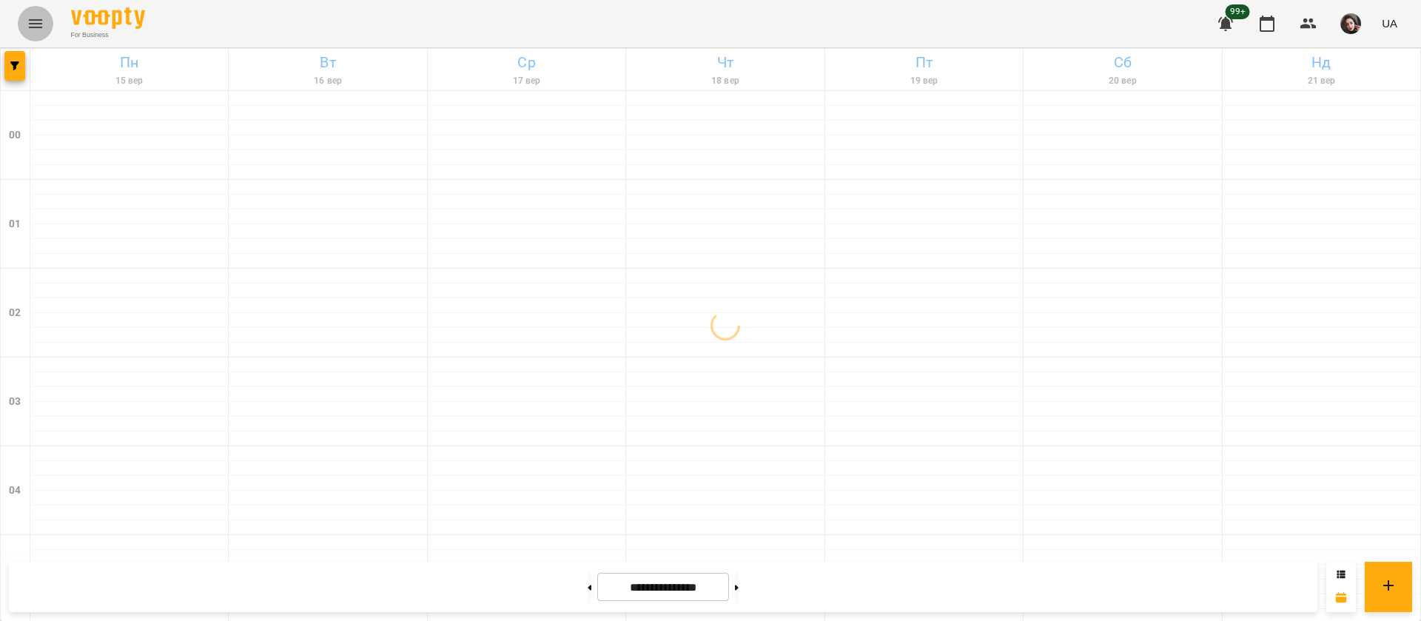
click at [29, 24] on icon "Menu" at bounding box center [36, 24] width 18 height 18
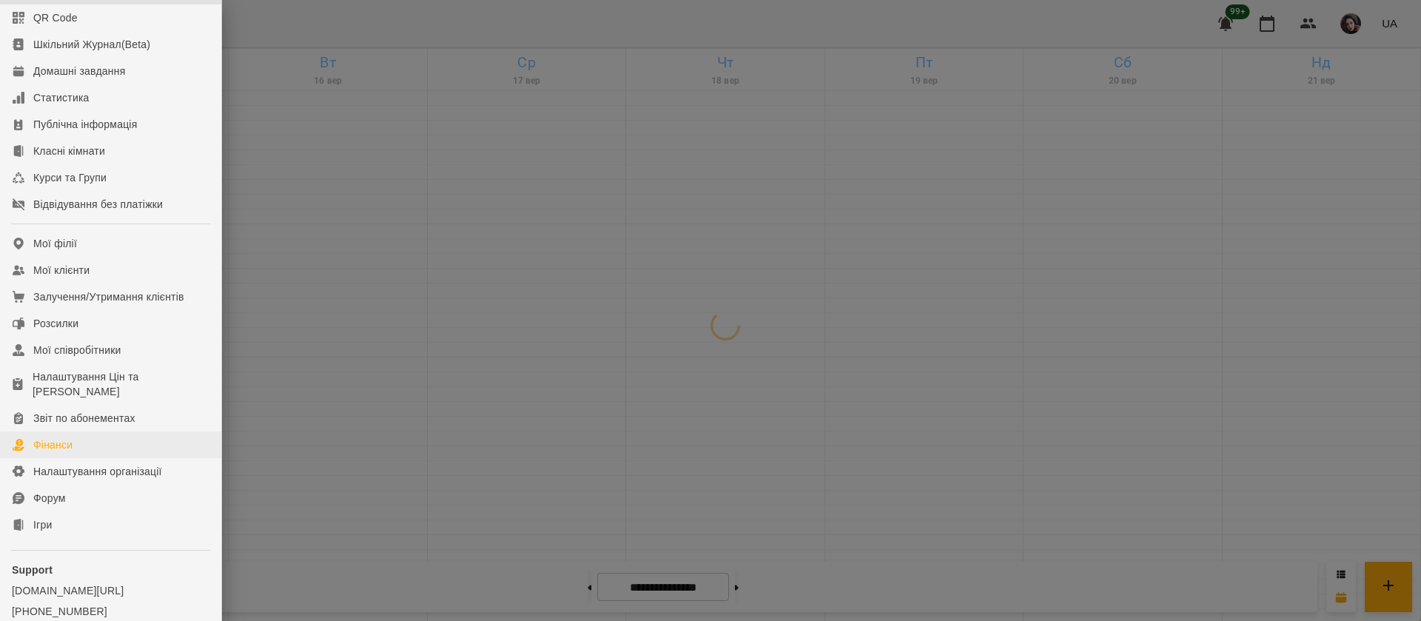
scroll to position [169, 0]
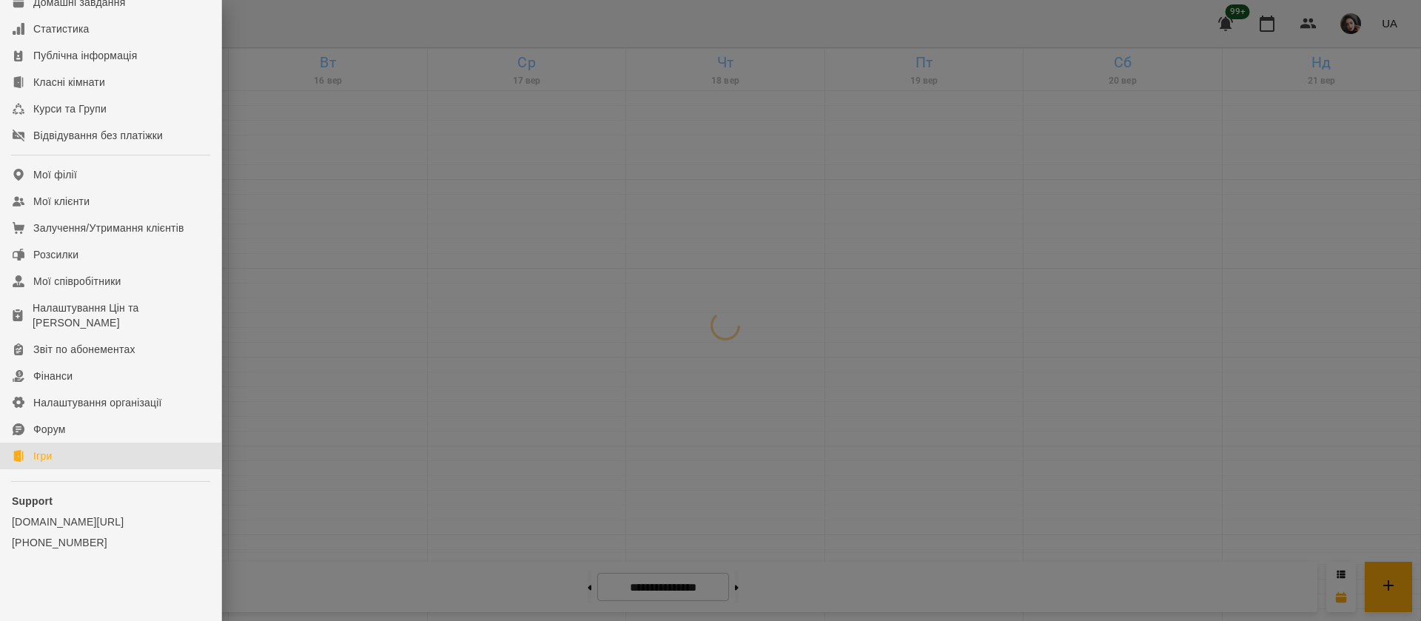
click at [65, 456] on link "Ігри" at bounding box center [110, 456] width 221 height 27
